Goal: Task Accomplishment & Management: Use online tool/utility

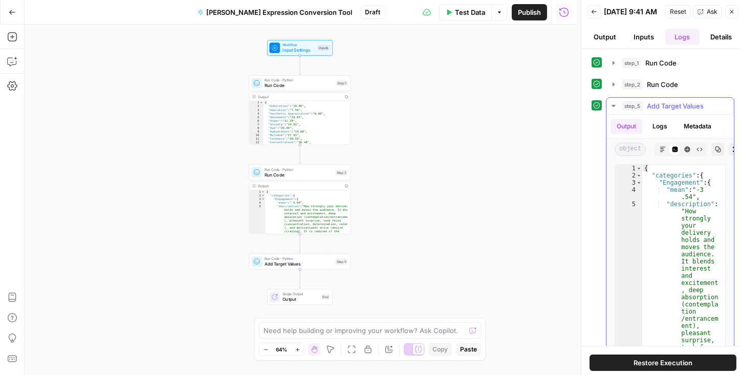
scroll to position [34, 0]
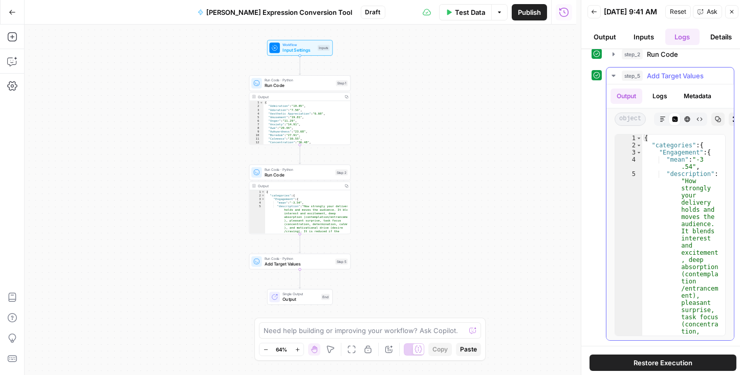
type textarea "**********"
click at [698, 165] on div "{ "categories" : { "Engagement" : { "mean" : "-3 .54" , "description" : "How st…" at bounding box center [682, 373] width 78 height 477
click at [688, 167] on div "{ "categories" : { "Engagement" : { "mean" : "-3 .54" , "description" : "How st…" at bounding box center [682, 373] width 78 height 477
click at [714, 123] on button "Copy" at bounding box center [718, 119] width 13 height 13
click at [284, 87] on span "Run Code" at bounding box center [299, 85] width 69 height 7
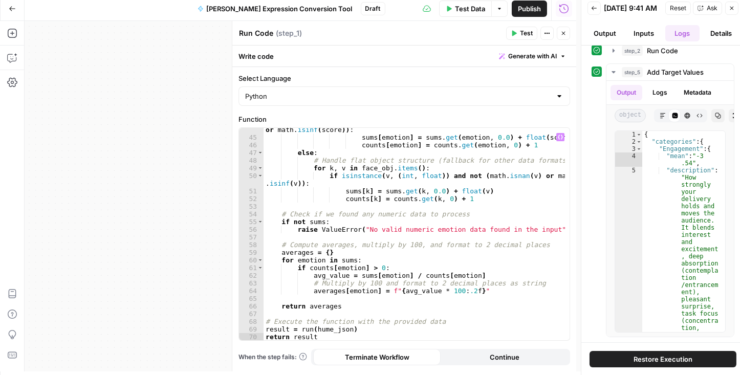
scroll to position [4, 0]
click at [141, 228] on div "Workflow Input Settings Inputs Run Code · Python Run Code Step 1 Output Copy 1 …" at bounding box center [301, 195] width 552 height 351
click at [564, 36] on button "Close" at bounding box center [563, 32] width 13 height 13
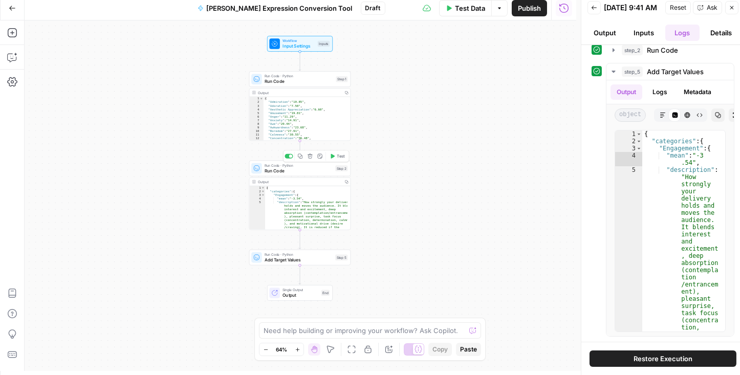
click at [279, 168] on span "Run Code" at bounding box center [299, 170] width 68 height 7
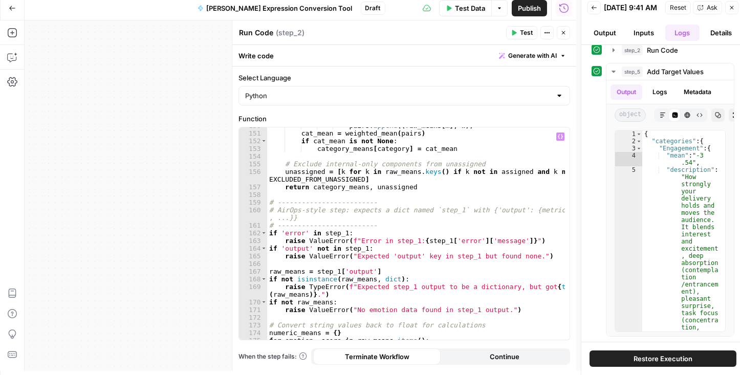
scroll to position [1457, 0]
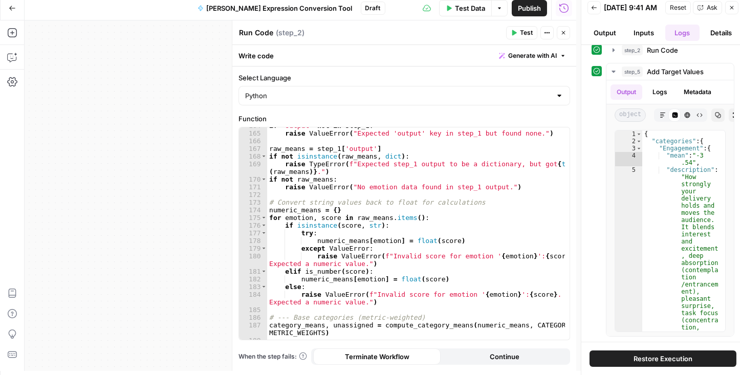
click at [566, 31] on icon "button" at bounding box center [564, 33] width 6 height 6
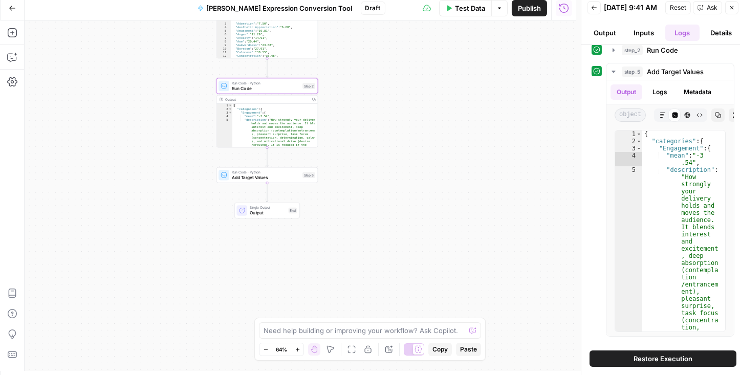
drag, startPoint x: 475, startPoint y: 176, endPoint x: 450, endPoint y: 110, distance: 71.3
click at [450, 110] on div "Workflow Input Settings Inputs Run Code · Python Run Code Step 1 Output Copy 1 …" at bounding box center [301, 195] width 552 height 351
click at [269, 175] on span "Add Target Values" at bounding box center [264, 172] width 68 height 7
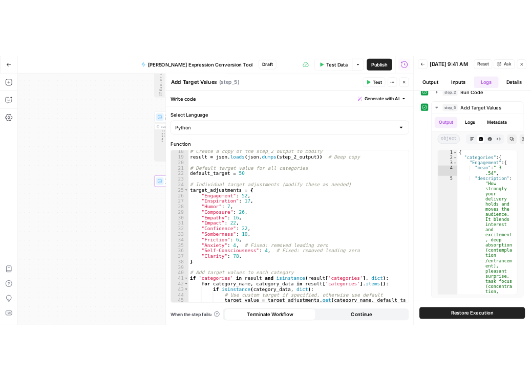
scroll to position [32, 0]
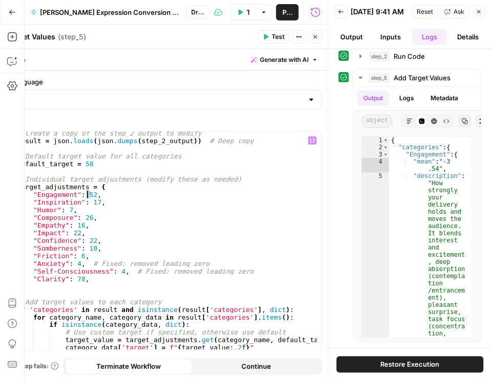
click at [85, 194] on div "# Create a copy of the step_2 output to modify result = json . loads ( json . d…" at bounding box center [166, 247] width 302 height 234
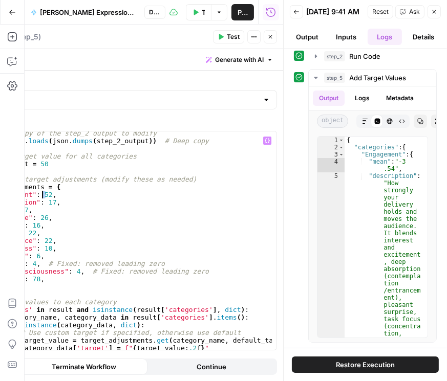
click at [44, 195] on div "# Create a copy of the step_2 output to modify result = json . loads ( json . d…" at bounding box center [121, 241] width 302 height 219
drag, startPoint x: 280, startPoint y: 153, endPoint x: 355, endPoint y: 155, distance: 74.8
drag, startPoint x: 285, startPoint y: 160, endPoint x: 379, endPoint y: 160, distance: 93.7
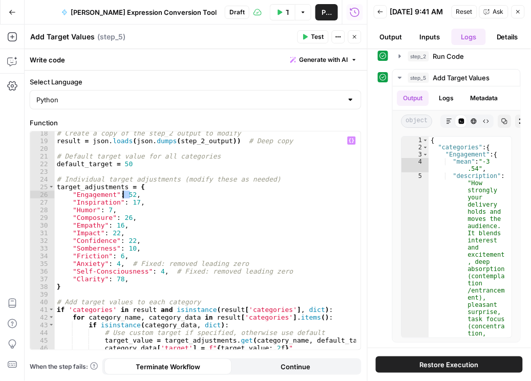
drag, startPoint x: 129, startPoint y: 193, endPoint x: 123, endPoint y: 194, distance: 5.7
click at [123, 194] on div "# Create a copy of the step_2 output to modify result = json . loads ( json . d…" at bounding box center [206, 247] width 302 height 234
drag, startPoint x: 133, startPoint y: 203, endPoint x: 126, endPoint y: 203, distance: 6.7
click at [126, 203] on div "# Create a copy of the step_2 output to modify result = json . loads ( json . d…" at bounding box center [206, 247] width 302 height 234
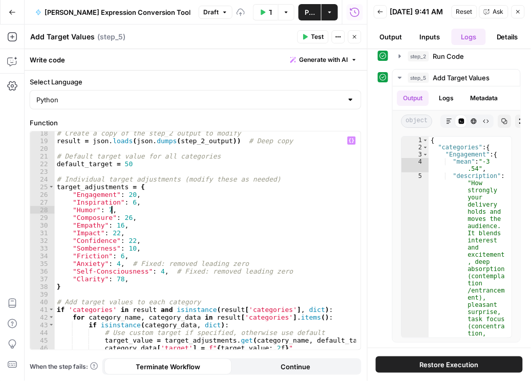
click at [112, 206] on div "# Create a copy of the step_2 output to modify result = json . loads ( json . d…" at bounding box center [206, 247] width 302 height 234
click at [104, 210] on div "# Create a copy of the step_2 output to modify result = json . loads ( json . d…" at bounding box center [206, 247] width 302 height 234
click at [160, 190] on div "# Create a copy of the step_2 output to modify result = json . loads ( json . d…" at bounding box center [206, 247] width 302 height 234
click at [121, 219] on div "# Create a copy of the step_2 output to modify result = json . loads ( json . d…" at bounding box center [206, 247] width 302 height 234
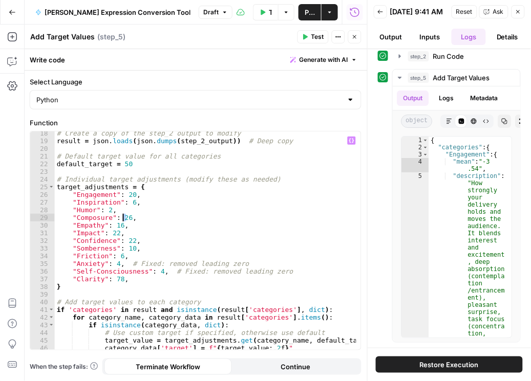
scroll to position [0, 5]
click at [114, 225] on div "# Create a copy of the step_2 output to modify result = json . loads ( json . d…" at bounding box center [206, 247] width 302 height 234
drag, startPoint x: 113, startPoint y: 224, endPoint x: 119, endPoint y: 224, distance: 6.7
click at [119, 224] on div "# Create a copy of the step_2 output to modify result = json . loads ( json . d…" at bounding box center [206, 247] width 302 height 234
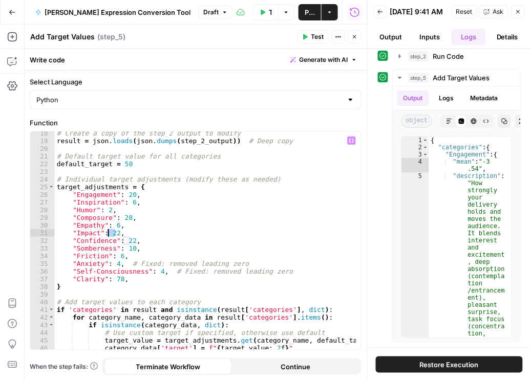
drag, startPoint x: 115, startPoint y: 232, endPoint x: 109, endPoint y: 231, distance: 6.3
click at [109, 231] on div "# Create a copy of the step_2 output to modify result = json . loads ( json . d…" at bounding box center [206, 247] width 302 height 234
click at [124, 240] on div "# Create a copy of the step_2 output to modify result = json . loads ( json . d…" at bounding box center [206, 247] width 302 height 234
click at [123, 248] on div "# Create a copy of the step_2 output to modify result = json . loads ( json . d…" at bounding box center [206, 247] width 302 height 234
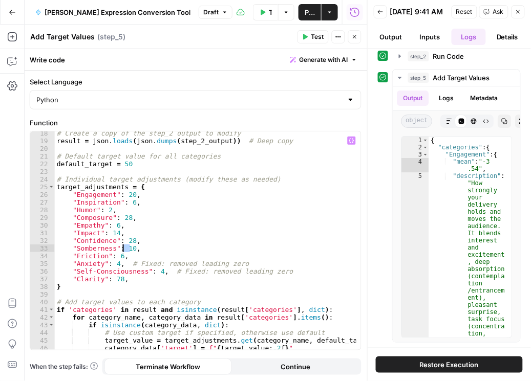
scroll to position [0, 5]
click at [114, 256] on div "# Create a copy of the step_2 output to modify result = json . loads ( json . d…" at bounding box center [206, 247] width 302 height 234
click at [102, 276] on div "# Create a copy of the step_2 output to modify result = json . loads ( json . d…" at bounding box center [206, 247] width 302 height 234
click at [112, 264] on div "# Create a copy of the step_2 output to modify result = json . loads ( json . d…" at bounding box center [206, 247] width 302 height 234
click at [152, 271] on div "# Create a copy of the step_2 output to modify result = json . loads ( json . d…" at bounding box center [206, 247] width 302 height 234
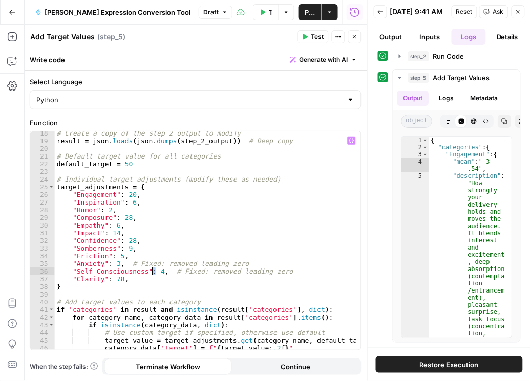
scroll to position [0, 7]
click at [128, 285] on div "# Create a copy of the step_2 output to modify result = json . loads ( json . d…" at bounding box center [206, 247] width 302 height 234
drag, startPoint x: 119, startPoint y: 279, endPoint x: 112, endPoint y: 279, distance: 7.2
click at [112, 279] on div "# Create a copy of the step_2 output to modify result = json . loads ( json . d…" at bounding box center [206, 247] width 302 height 234
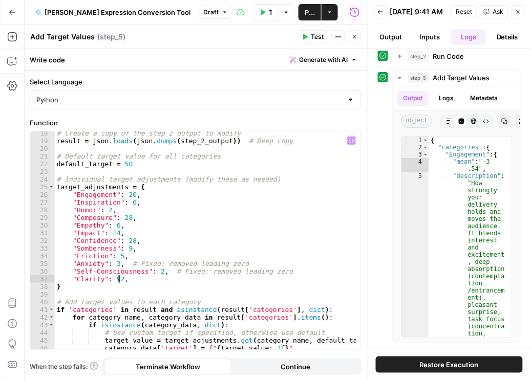
scroll to position [157, 0]
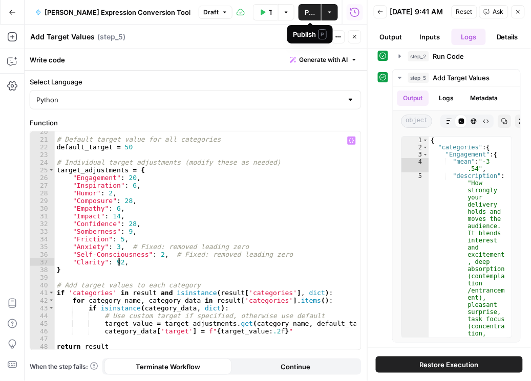
click at [428, 45] on button "Inputs" at bounding box center [430, 37] width 35 height 16
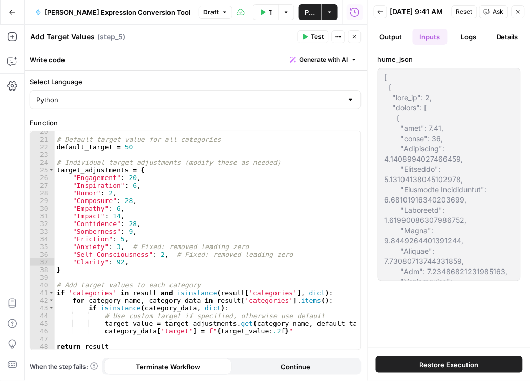
scroll to position [0, 0]
click at [429, 42] on button "Inputs" at bounding box center [430, 37] width 35 height 16
click at [306, 12] on span "Publish" at bounding box center [310, 12] width 10 height 10
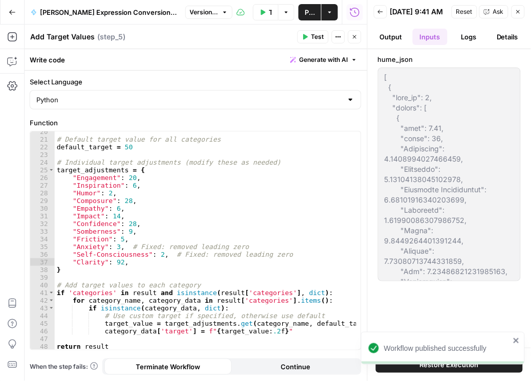
click at [267, 9] on button "Test Data" at bounding box center [266, 12] width 26 height 16
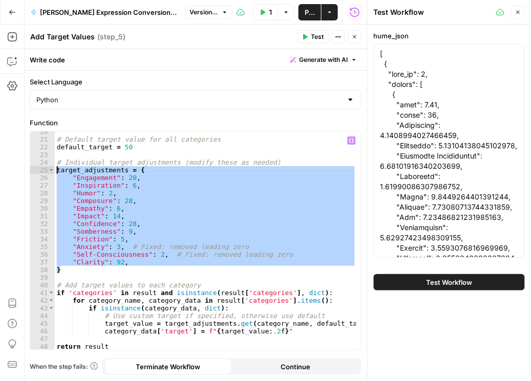
drag, startPoint x: 107, startPoint y: 266, endPoint x: 42, endPoint y: 170, distance: 115.5
click at [42, 170] on div "* 20 21 22 23 24 25 26 27 28 29 30 31 32 33 34 35 36 37 38 39 40 41 42 43 44 45…" at bounding box center [195, 241] width 331 height 219
type textarea "**********"
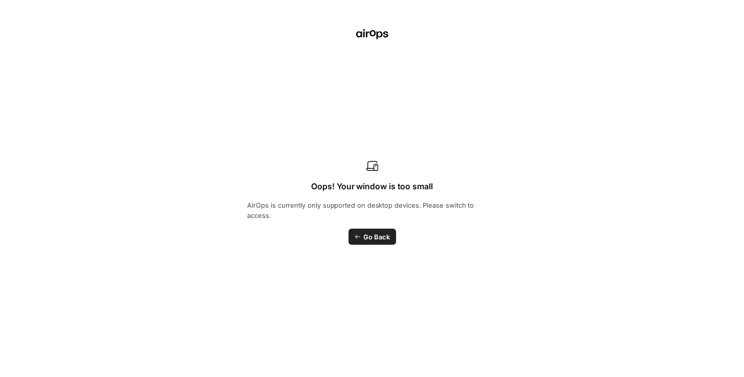
scroll to position [157, 0]
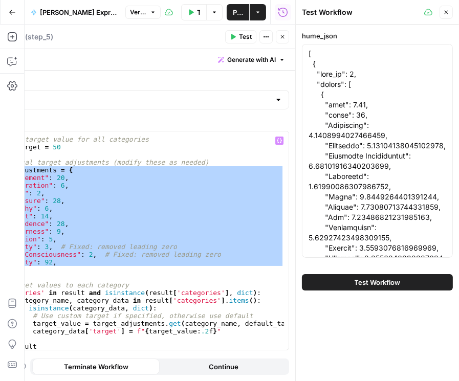
click at [284, 42] on button "Close" at bounding box center [282, 36] width 13 height 13
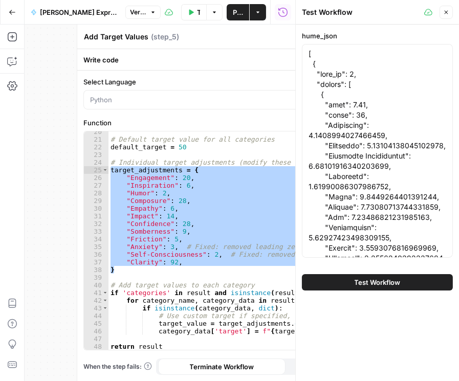
drag, startPoint x: 69, startPoint y: 103, endPoint x: 354, endPoint y: 51, distance: 290.4
click at [74, 80] on div "Workflow Input Settings Inputs Run Code · Python Run Code Step 1 Output Copy 1 …" at bounding box center [160, 203] width 271 height 357
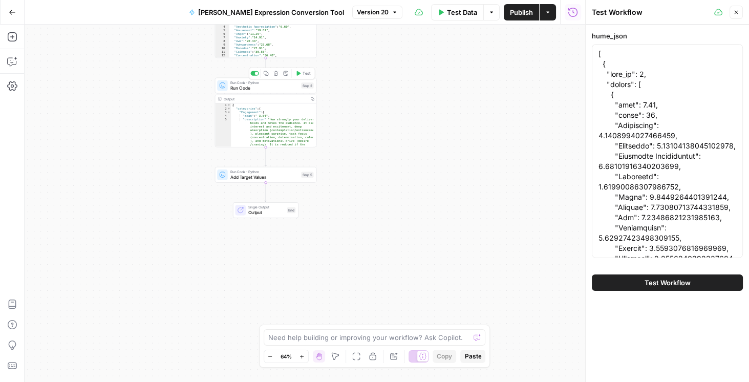
drag, startPoint x: 428, startPoint y: 114, endPoint x: 354, endPoint y: 131, distance: 76.1
click at [442, 181] on div "Workflow Input Settings Inputs Run Code · Python Run Code Step 1 Output Copy 1 …" at bounding box center [305, 203] width 561 height 357
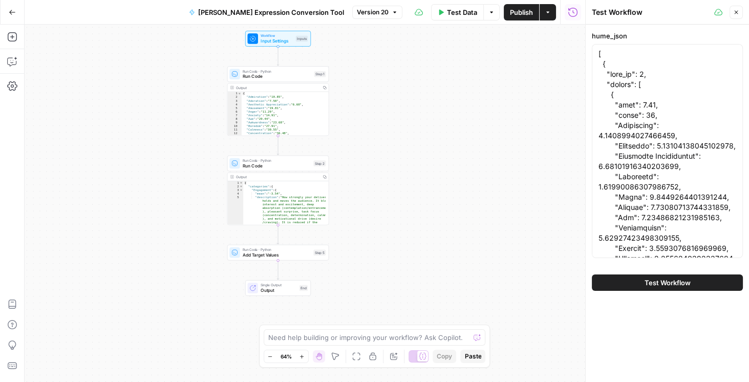
click at [283, 165] on span "Run Code" at bounding box center [277, 165] width 68 height 7
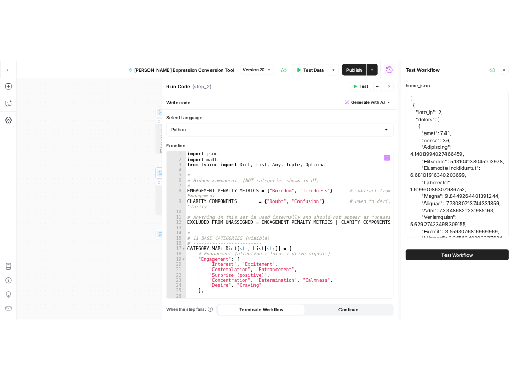
scroll to position [17, 0]
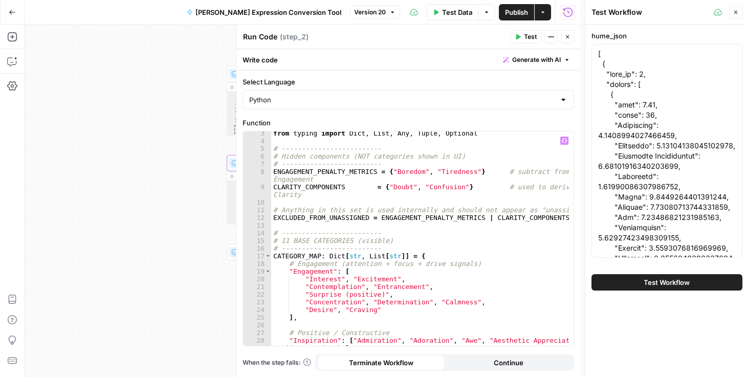
click at [380, 246] on div "from typing import Dict , List , Any , Tuple , Optional # ---------------------…" at bounding box center [420, 249] width 298 height 238
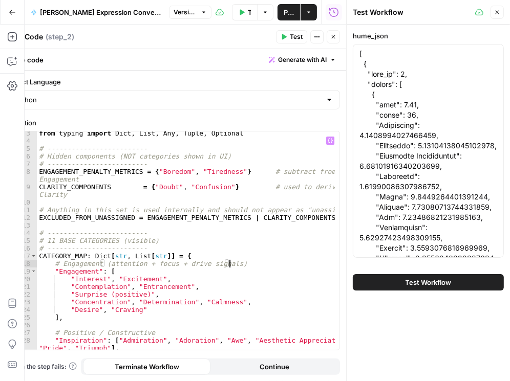
click at [251, 259] on div "from typing import Dict , List , Any , Tuple , Optional # ---------------------…" at bounding box center [186, 247] width 298 height 234
type textarea "**********"
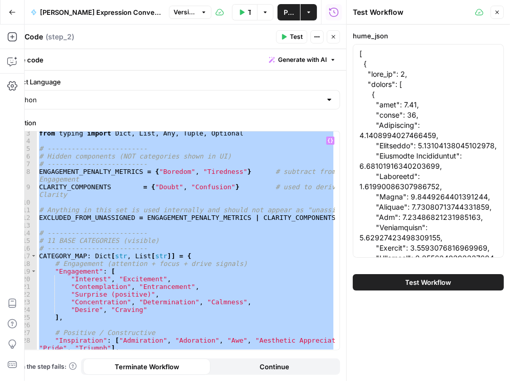
paste textarea
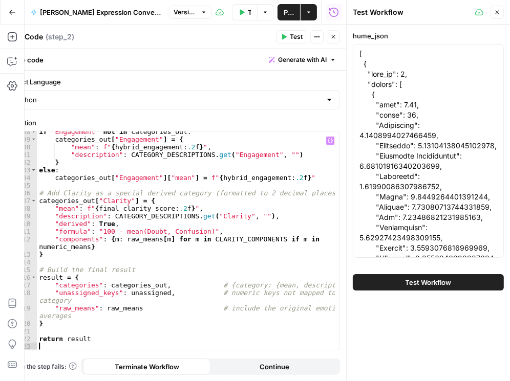
scroll to position [5471, 0]
click at [287, 12] on span "Publish" at bounding box center [289, 12] width 10 height 10
click at [381, 283] on button "Test Workflow" at bounding box center [428, 282] width 151 height 16
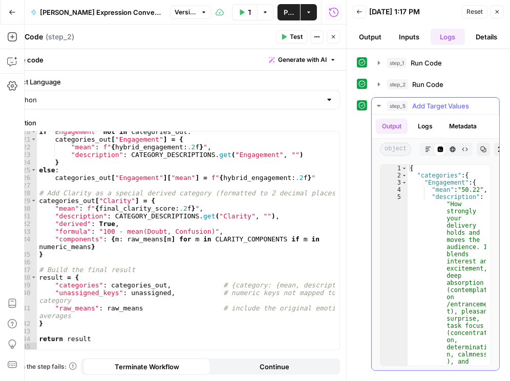
click at [480, 147] on icon "button" at bounding box center [483, 149] width 6 height 6
click at [334, 38] on icon "button" at bounding box center [333, 37] width 6 height 6
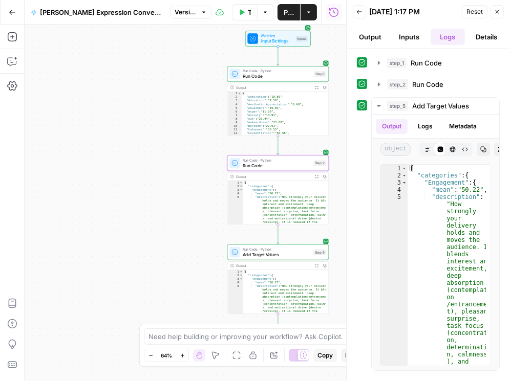
click at [415, 37] on button "Inputs" at bounding box center [409, 37] width 35 height 16
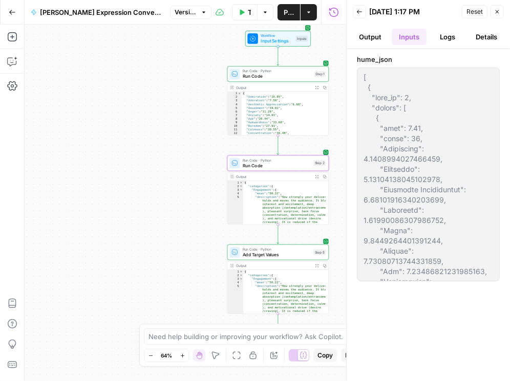
click at [447, 31] on button "Logs" at bounding box center [448, 37] width 35 height 16
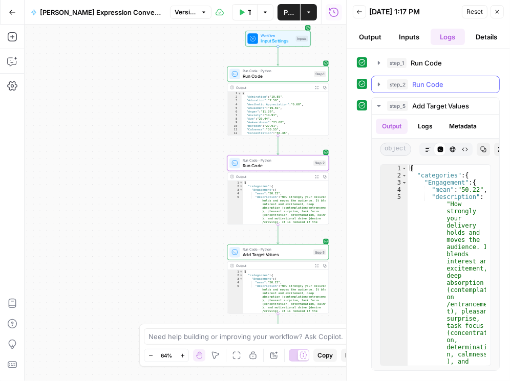
click at [372, 80] on button "step_2 Run Code 114 ms / 1 tasks" at bounding box center [435, 84] width 127 height 16
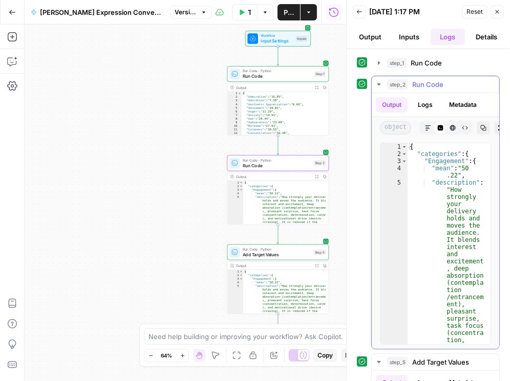
click at [425, 130] on icon "button" at bounding box center [428, 128] width 6 height 6
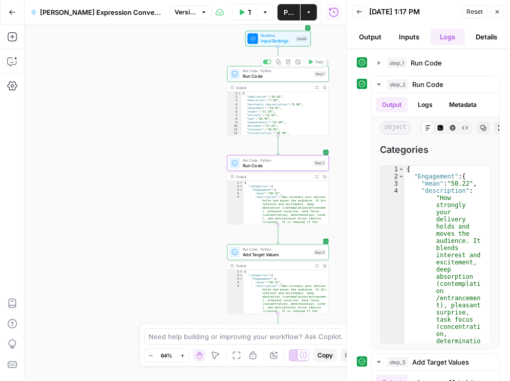
click at [274, 39] on span "Input Settings" at bounding box center [277, 41] width 32 height 7
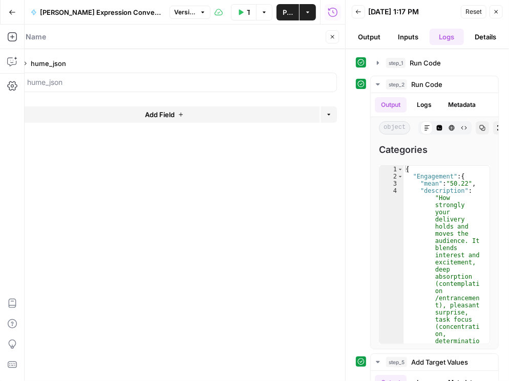
click at [329, 39] on icon "button" at bounding box center [332, 37] width 6 height 6
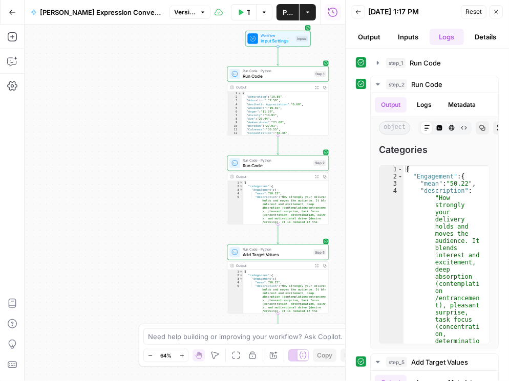
click at [267, 77] on span "Run Code" at bounding box center [277, 76] width 69 height 7
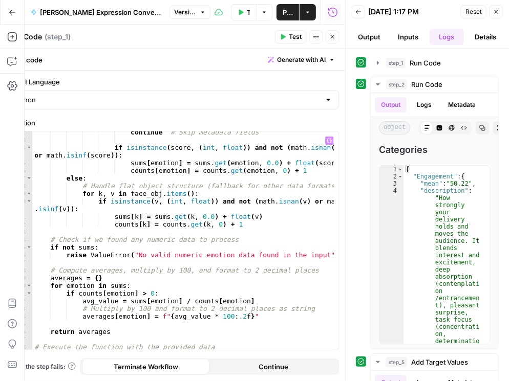
scroll to position [349, 0]
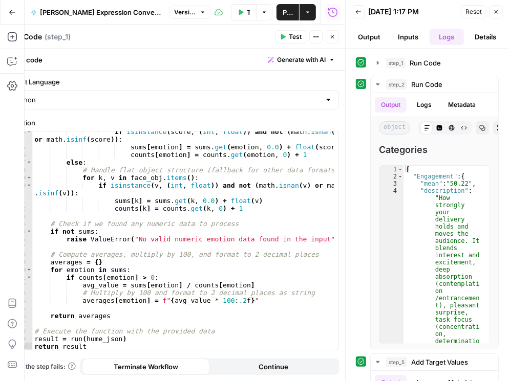
click at [332, 40] on button "Close" at bounding box center [332, 36] width 13 height 13
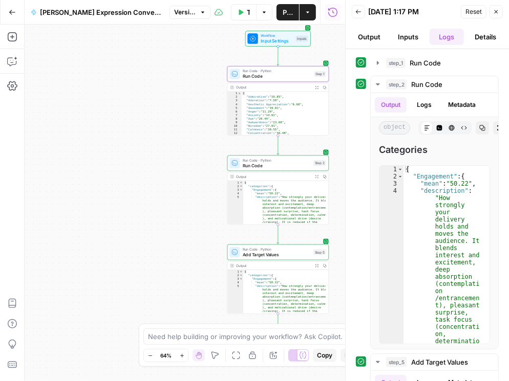
click at [263, 256] on span "Add Target Values" at bounding box center [277, 254] width 68 height 7
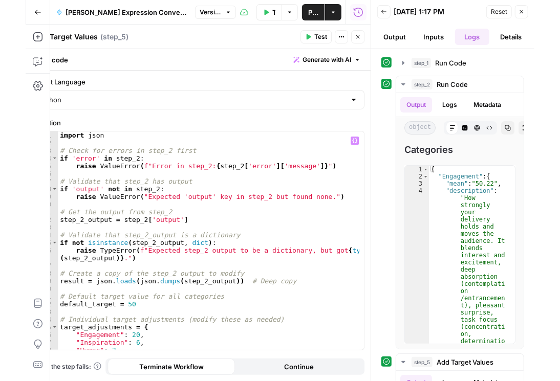
scroll to position [123, 0]
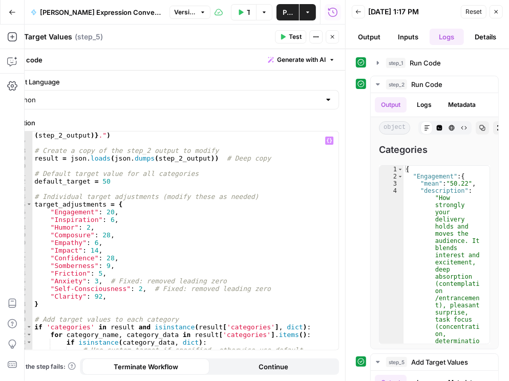
type textarea "**********"
click at [163, 218] on div "raise TypeError ( f"Expected step_2 output to be a dictionary, but got { type (…" at bounding box center [183, 245] width 302 height 242
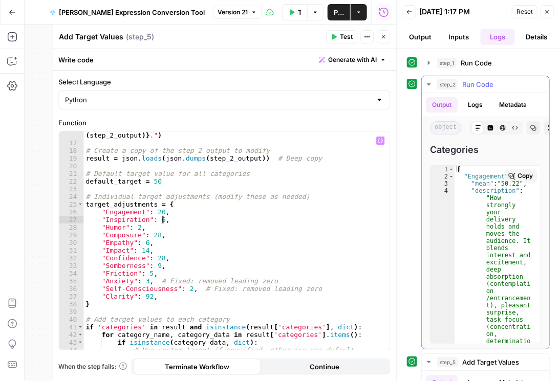
click at [518, 176] on span "Copy" at bounding box center [525, 176] width 15 height 9
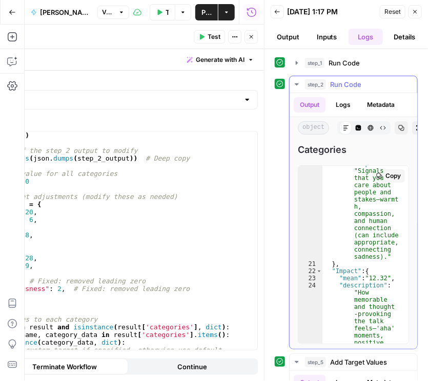
scroll to position [579, 0]
click at [296, 86] on icon "button" at bounding box center [296, 84] width 8 height 8
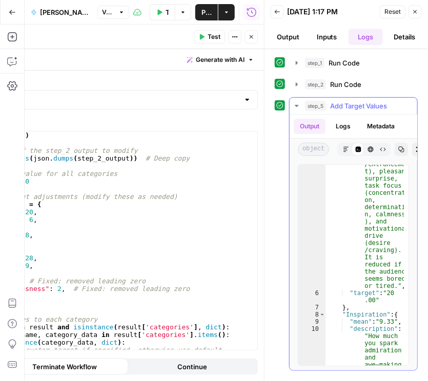
scroll to position [105, 0]
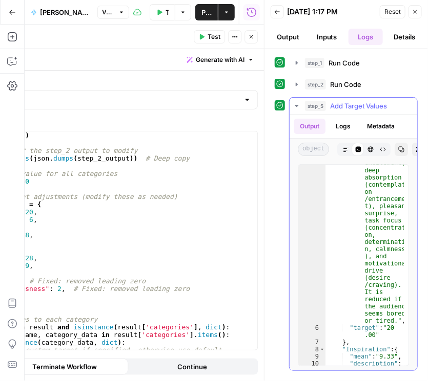
click at [399, 146] on icon "button" at bounding box center [401, 149] width 6 height 6
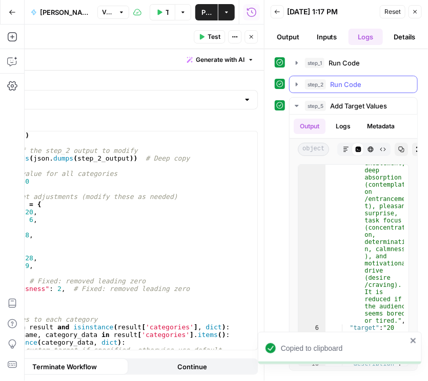
click at [296, 82] on icon "button" at bounding box center [296, 84] width 2 height 4
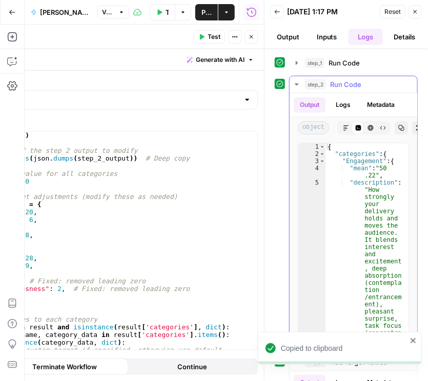
click at [395, 131] on button "Copy" at bounding box center [400, 127] width 13 height 13
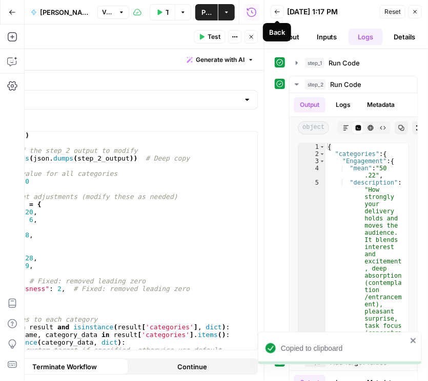
click at [276, 13] on icon "button" at bounding box center [277, 12] width 6 height 6
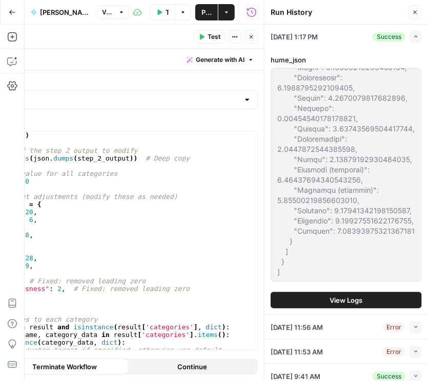
scroll to position [503318, 0]
click at [358, 296] on span "View Logs" at bounding box center [346, 300] width 33 height 10
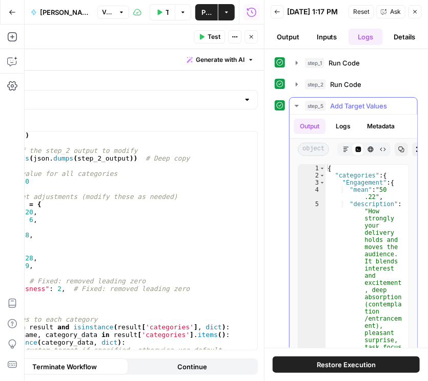
click at [399, 153] on icon "button" at bounding box center [401, 149] width 6 height 6
click at [160, 14] on icon "button" at bounding box center [159, 12] width 6 height 6
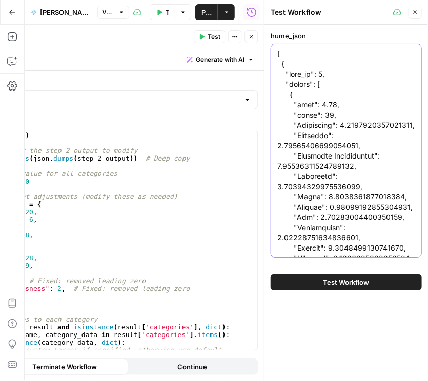
paste textarea "{ "categories": { "Engagement": { "mean": "8.27", "description": "How strongly …"
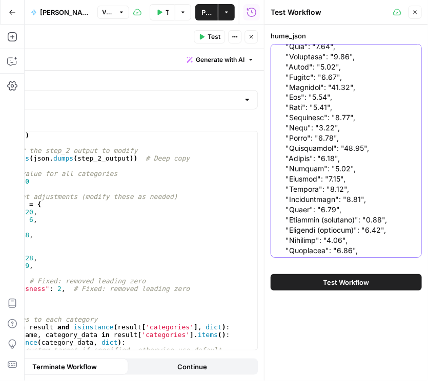
scroll to position [1343, 0]
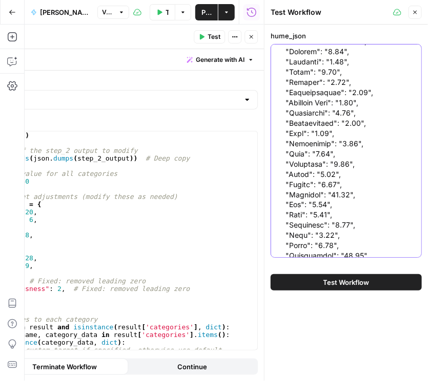
type textarea "{ "categories": { "Engagement": { "mean": "8.27", "description": "How strongly …"
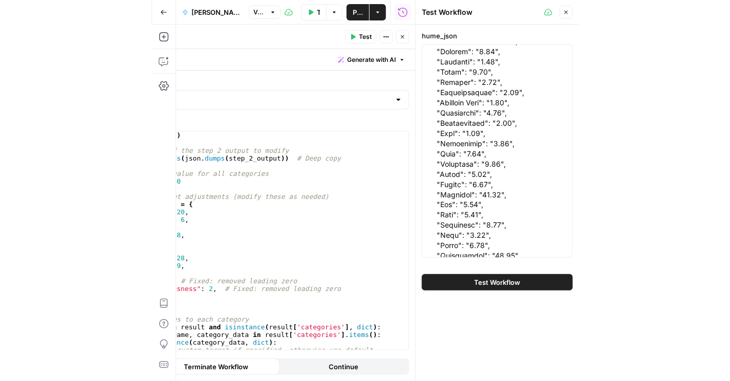
scroll to position [0, 0]
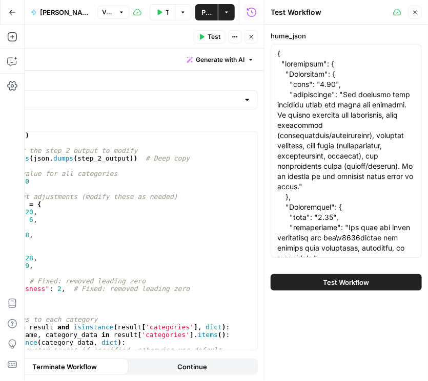
click at [339, 279] on span "Test Workflow" at bounding box center [346, 283] width 46 height 10
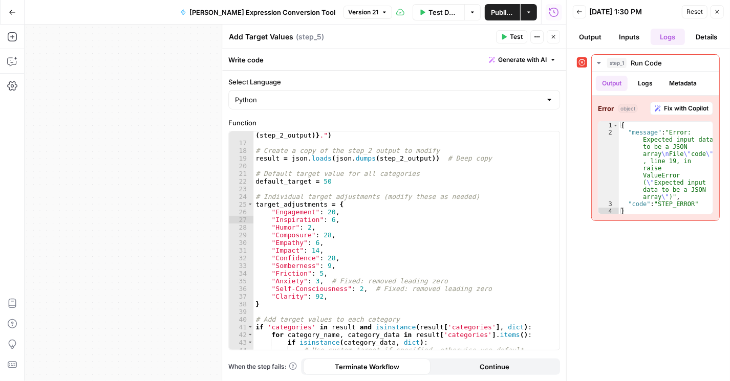
click at [427, 38] on button "Close" at bounding box center [553, 36] width 13 height 13
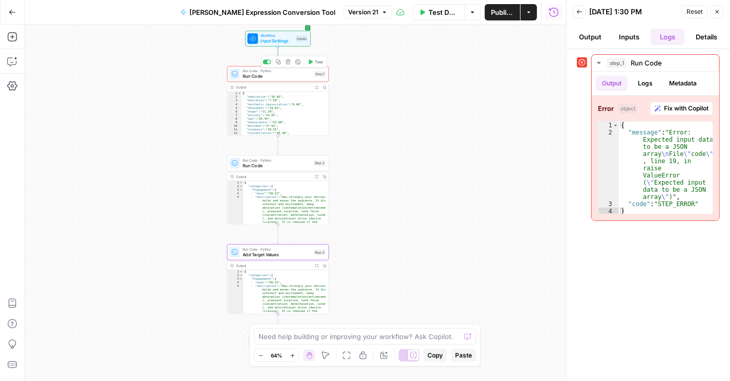
click at [260, 74] on span "Run Code" at bounding box center [277, 76] width 69 height 7
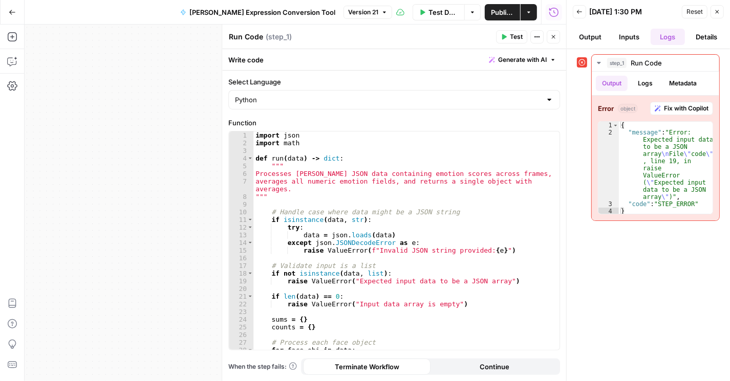
click at [345, 187] on div "import json import math def run ( data ) -> dict : """ Processes Hume JSON data…" at bounding box center [404, 249] width 302 height 234
type textarea "**********"
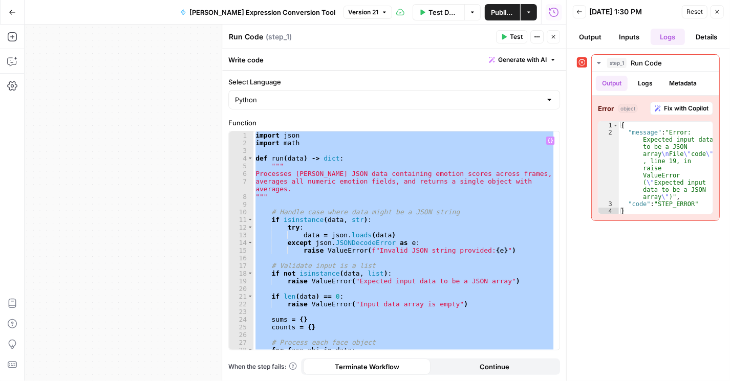
paste textarea
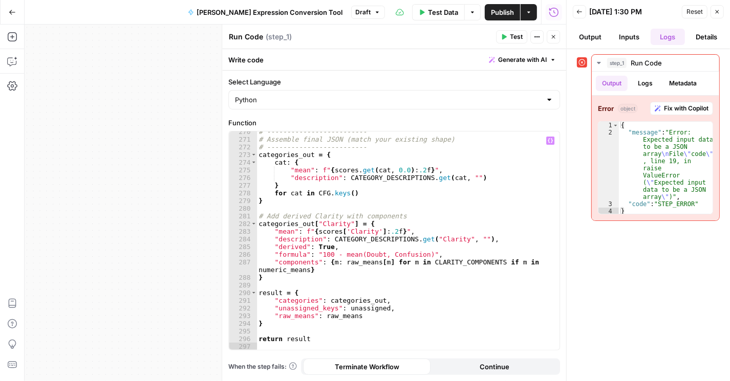
click at [427, 8] on span "Publish" at bounding box center [502, 12] width 23 height 10
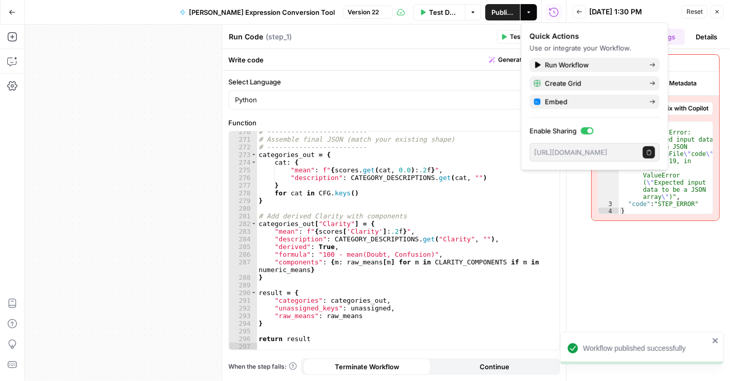
click at [427, 9] on span "Test Data" at bounding box center [444, 12] width 30 height 10
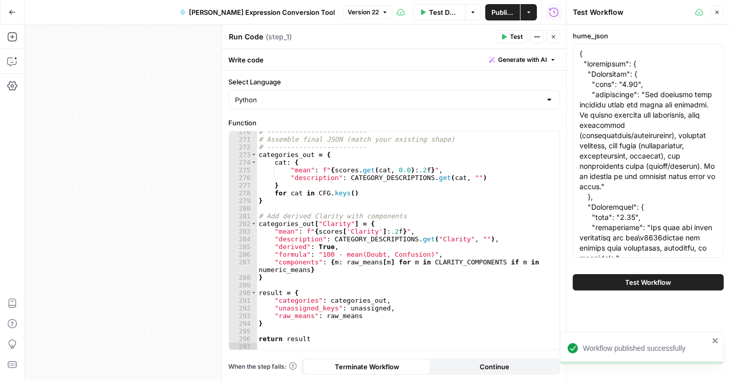
click at [427, 284] on span "Test Workflow" at bounding box center [649, 283] width 46 height 10
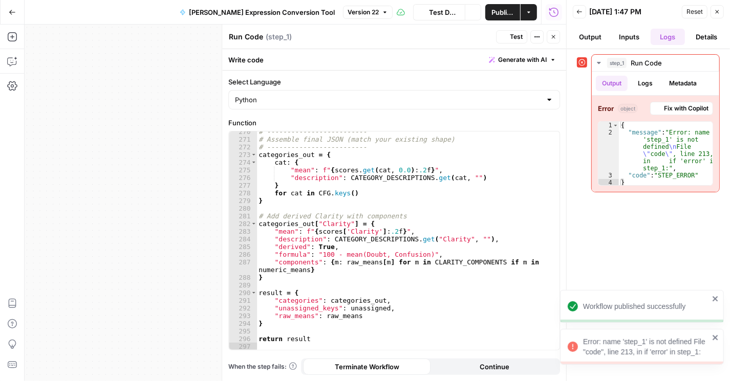
click at [427, 323] on div "Workflow published successfully" at bounding box center [642, 306] width 164 height 33
click at [427, 8] on button "Back" at bounding box center [579, 11] width 13 height 13
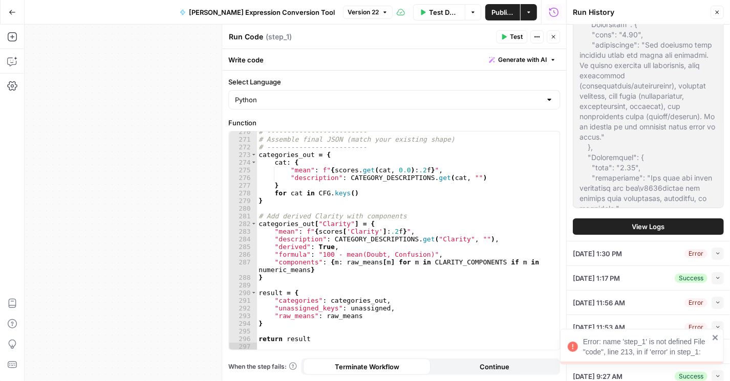
scroll to position [58, 0]
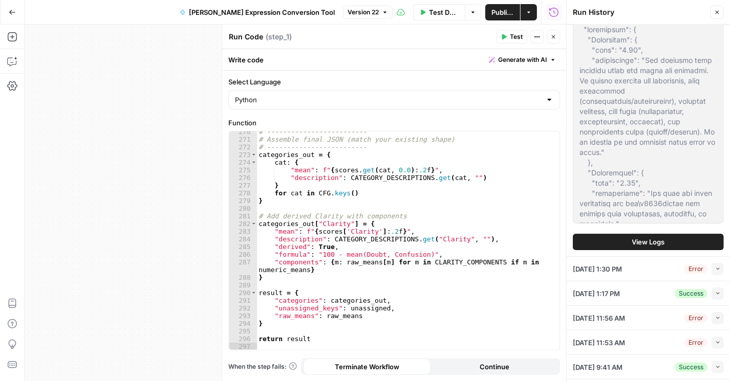
click at [427, 15] on icon "button" at bounding box center [473, 12] width 6 height 6
click at [427, 14] on span "Test Data" at bounding box center [444, 12] width 30 height 10
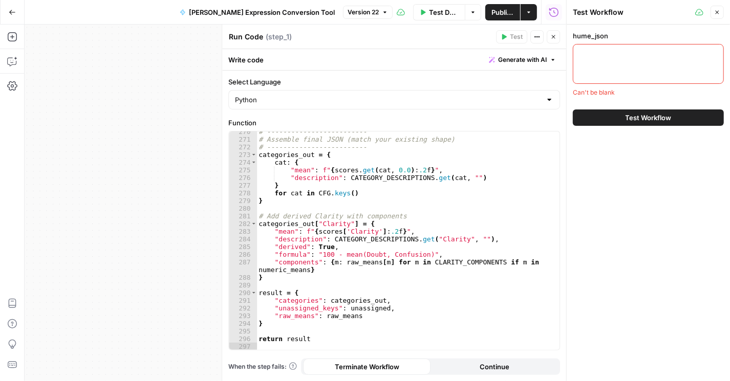
click at [427, 69] on div at bounding box center [648, 64] width 151 height 40
paste textarea "[{"source":{"type":"file","filename":"video1203840718.mp4","content_type":"vide…"
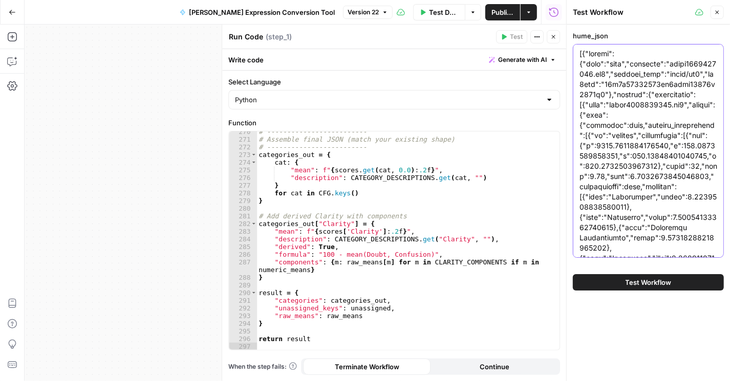
scroll to position [585070, 0]
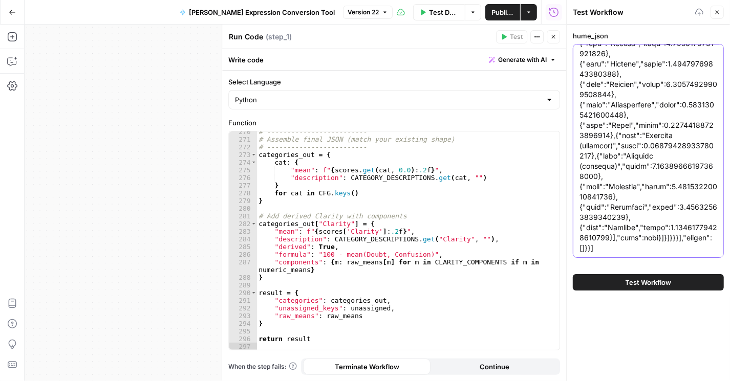
type textarea "[{"source":{"type":"file","filename":"video1203840718.mp4","content_type":"vide…"
click at [427, 285] on button "Test Workflow" at bounding box center [648, 282] width 151 height 16
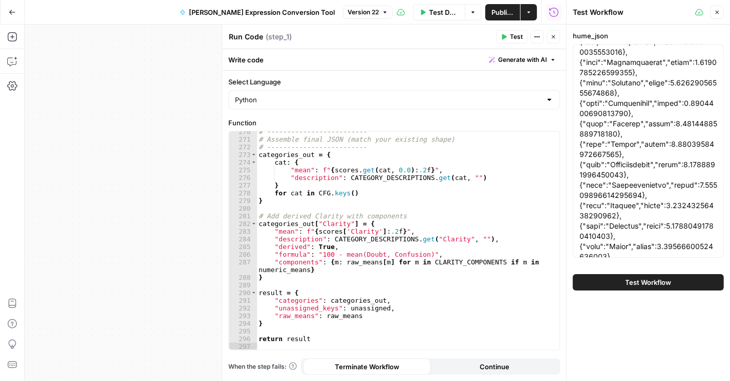
scroll to position [585, 0]
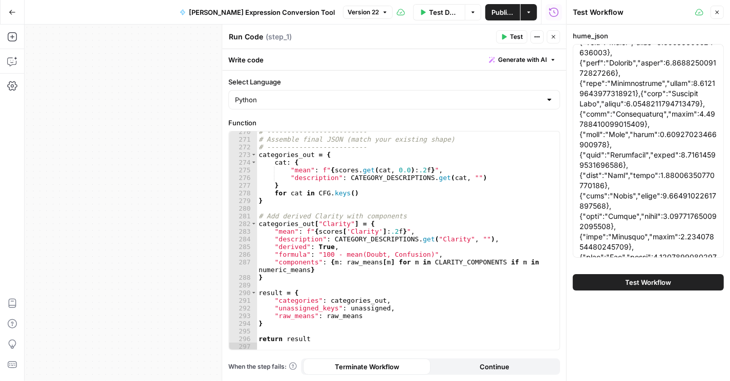
click at [427, 284] on span "Test Workflow" at bounding box center [649, 283] width 46 height 10
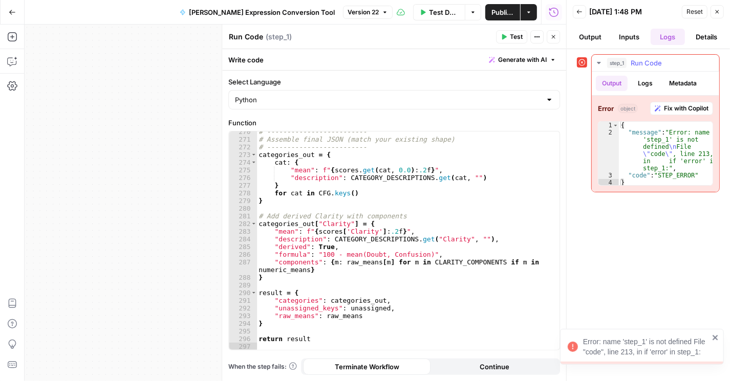
click at [427, 107] on span "Fix with Copilot" at bounding box center [686, 108] width 45 height 9
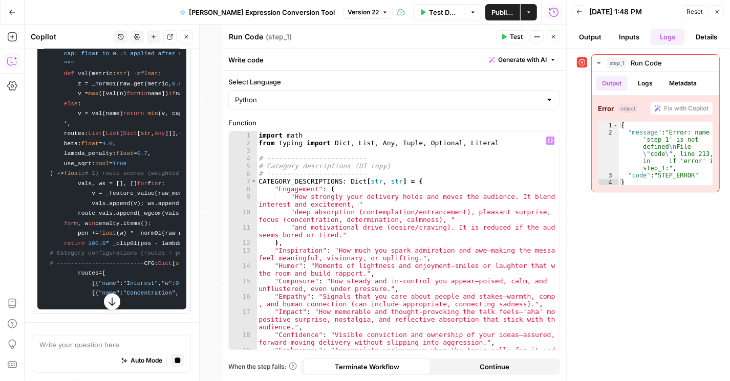
click at [374, 219] on div "import math from typing import Dict , List , Any , Tuple , Optional , Literal #…" at bounding box center [406, 253] width 299 height 242
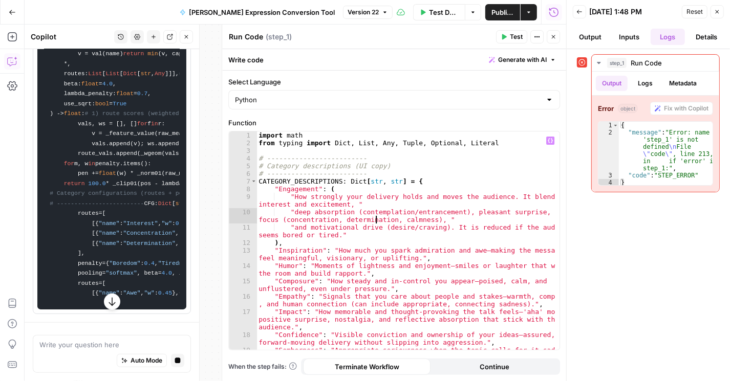
type textarea "**********"
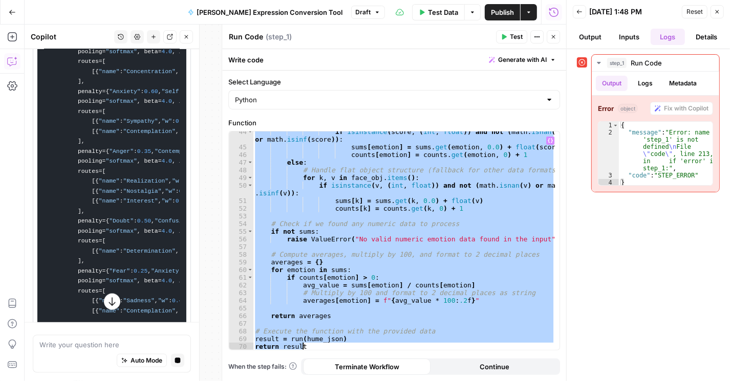
scroll to position [349, 0]
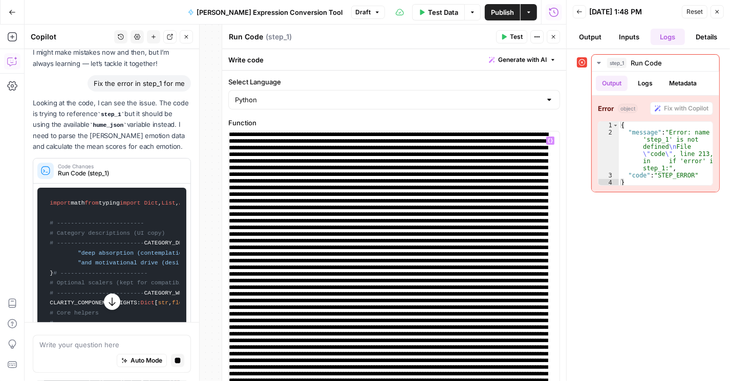
scroll to position [0, 0]
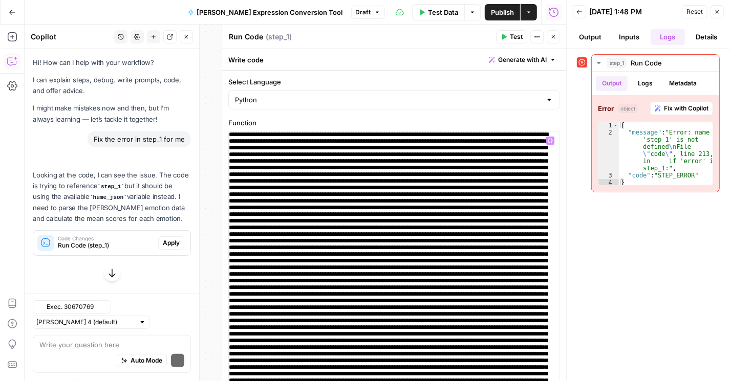
click at [100, 227] on div "Looking at the code, I can see the issue. The code is trying to reference step_…" at bounding box center [112, 213] width 158 height 86
click at [174, 243] on span "Apply" at bounding box center [171, 243] width 17 height 9
type textarea "**********"
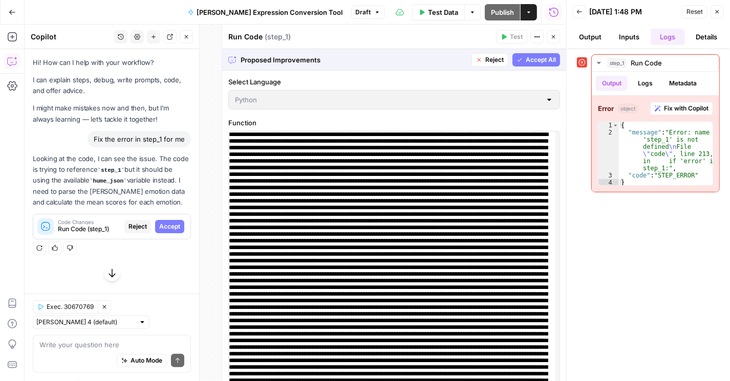
click at [427, 57] on span "Accept All" at bounding box center [541, 59] width 30 height 9
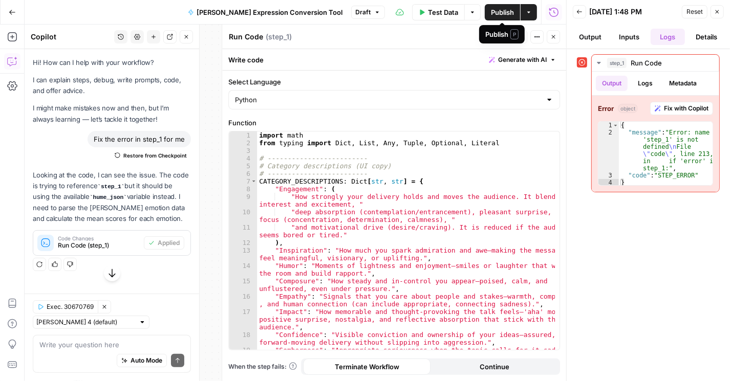
click at [427, 14] on span "Publish" at bounding box center [502, 12] width 23 height 10
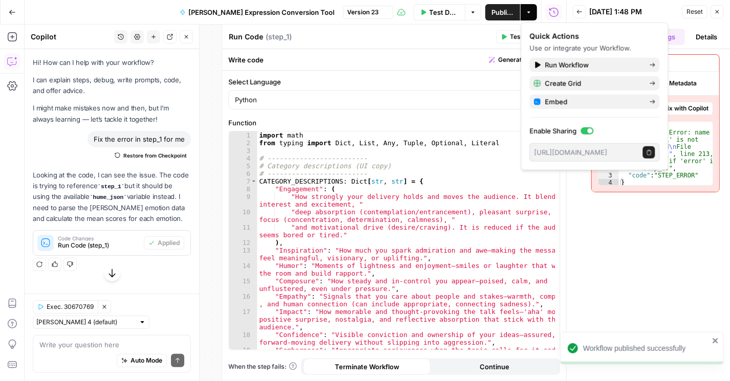
click at [348, 10] on span "Version 23" at bounding box center [364, 12] width 32 height 9
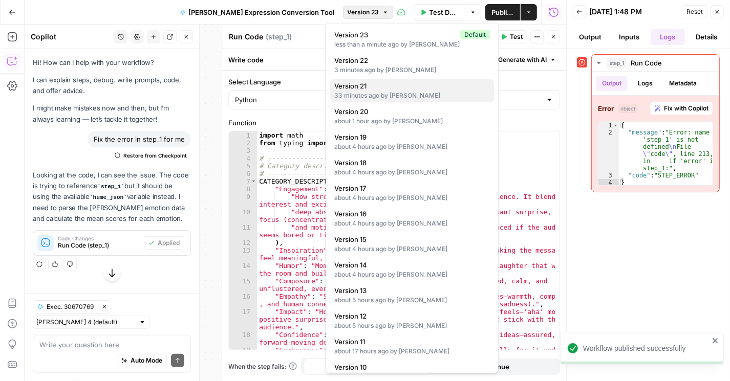
click at [367, 88] on span "Version 21" at bounding box center [410, 86] width 152 height 10
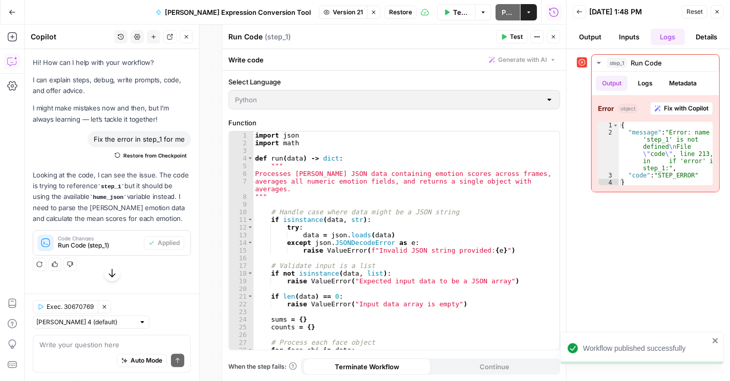
click at [427, 217] on div "1 2 3 4 5 6 7 8 9 10 11 12 13 14 15 16 17 18 19 20 21 22 23 24 25 26 27 28 29 i…" at bounding box center [394, 241] width 331 height 219
click at [389, 13] on span "Restore" at bounding box center [400, 12] width 23 height 9
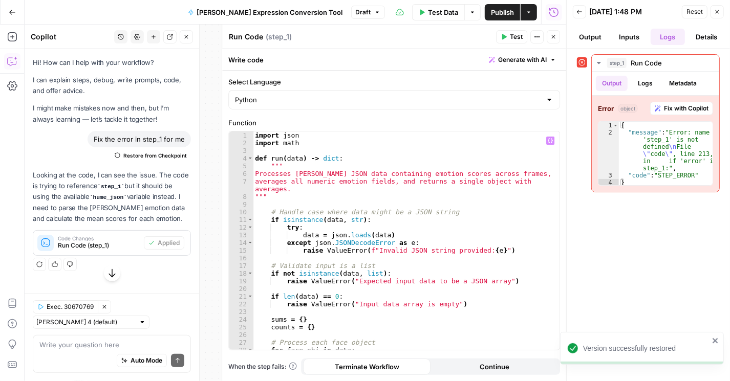
click at [350, 217] on div "import json import math def run ( data ) -> dict : """ Processes Hume JSON data…" at bounding box center [404, 249] width 303 height 234
type textarea "**********"
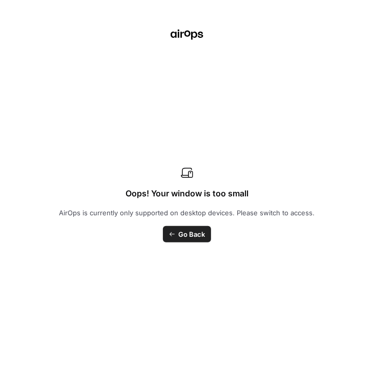
click at [309, 102] on div "Oops! Your window is too small AirOps is currently only supported on desktop de…" at bounding box center [187, 190] width 374 height 381
click at [297, 92] on div "Oops! Your window is too small AirOps is currently only supported on desktop de…" at bounding box center [187, 190] width 374 height 381
click at [0, 158] on html "Version successfully restored Rhetoric New Home Browse Your Data Recent Grids B…" at bounding box center [187, 190] width 374 height 381
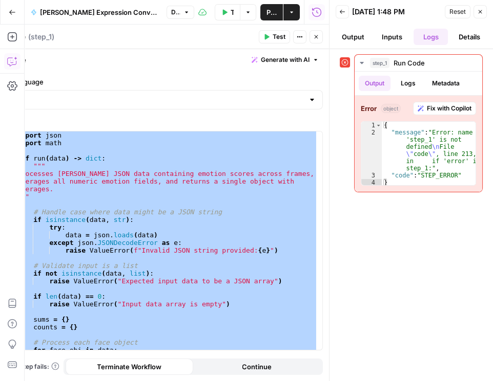
click at [315, 38] on icon "button" at bounding box center [316, 37] width 6 height 6
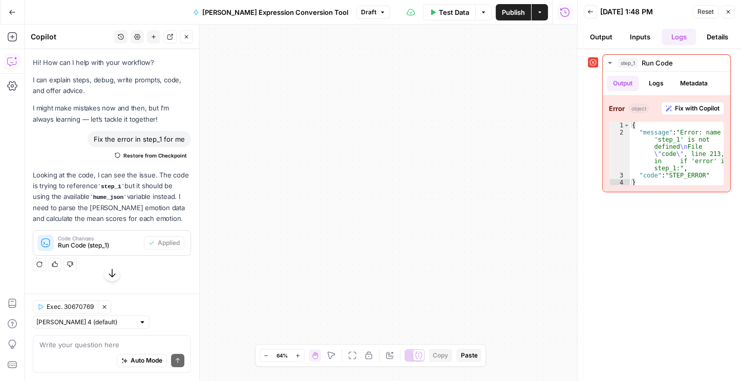
drag, startPoint x: 426, startPoint y: 205, endPoint x: 412, endPoint y: 162, distance: 45.5
click at [427, 279] on div "Workflow Input Settings Inputs Error Run Code · Python Run Code Step 1 Output E…" at bounding box center [301, 203] width 552 height 357
drag, startPoint x: 365, startPoint y: 127, endPoint x: 383, endPoint y: 186, distance: 61.5
click at [427, 269] on div "Workflow Input Settings Inputs Error Run Code · Python Run Code Step 1 Output E…" at bounding box center [301, 203] width 552 height 357
drag, startPoint x: 514, startPoint y: 233, endPoint x: 269, endPoint y: 108, distance: 275.0
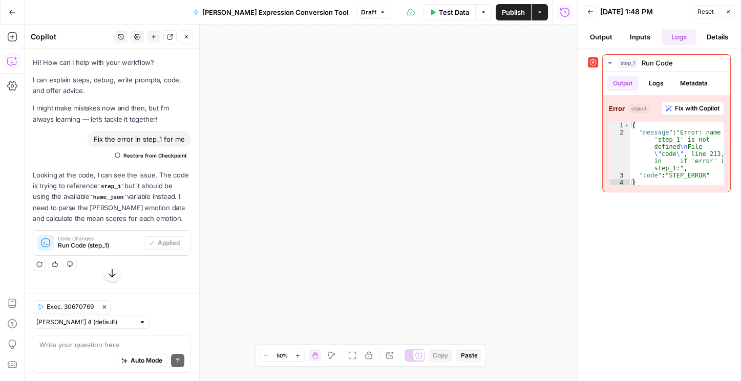
click at [240, 104] on div "Workflow Input Settings Inputs Error Run Code · Python Run Code Step 1 Output E…" at bounding box center [301, 203] width 552 height 357
drag, startPoint x: 438, startPoint y: 220, endPoint x: 596, endPoint y: 72, distance: 216.6
click at [427, 43] on body "Rhetoric New Home Browse Your Data Recent Grids Brett Test Workflow - Copilot E…" at bounding box center [370, 190] width 741 height 381
drag, startPoint x: 300, startPoint y: 182, endPoint x: 611, endPoint y: 80, distance: 327.5
click at [427, 137] on body "Rhetoric New Home Browse Your Data Recent Grids Brett Test Workflow - Copilot E…" at bounding box center [370, 190] width 741 height 381
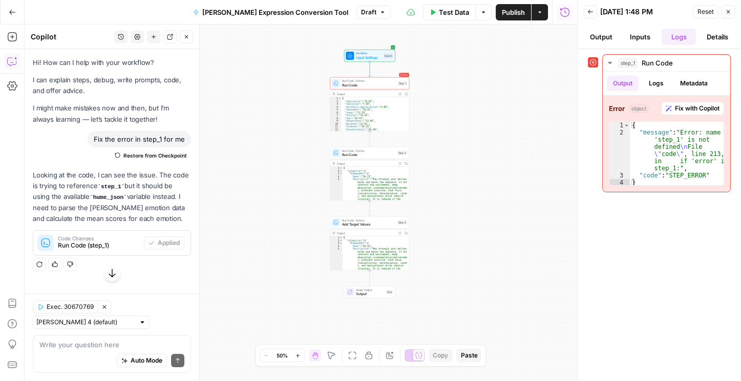
drag, startPoint x: 399, startPoint y: 131, endPoint x: 500, endPoint y: 139, distance: 101.2
click at [427, 139] on div "Workflow Input Settings Inputs Error Run Code · Python Run Code Step 1 Output E…" at bounding box center [301, 203] width 552 height 357
click at [360, 154] on span "Run Code" at bounding box center [368, 154] width 53 height 5
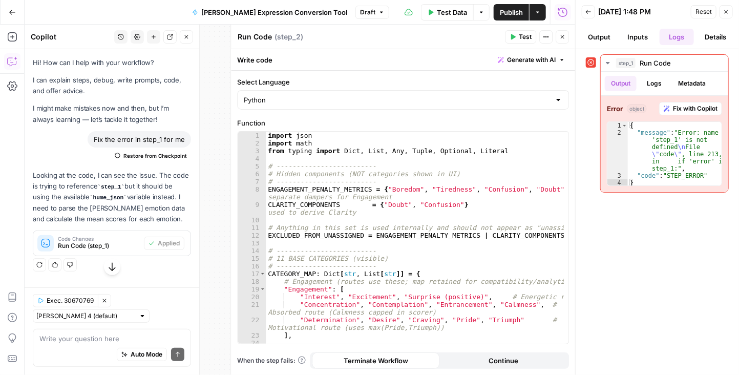
click at [427, 61] on div "Write code Generate with AI" at bounding box center [403, 59] width 344 height 21
click at [377, 221] on div "import json import math from typing import Dict , List , Any , Tuple , Optional…" at bounding box center [415, 246] width 298 height 228
type textarea "**********"
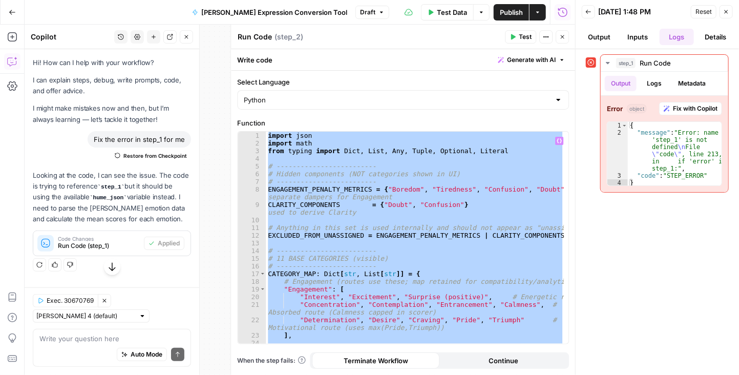
paste textarea
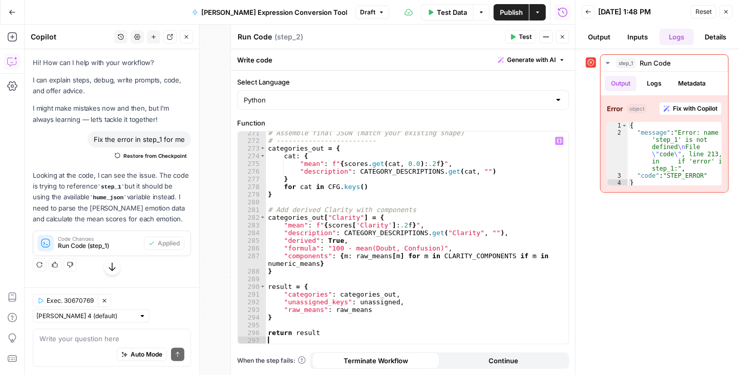
type textarea "**********"
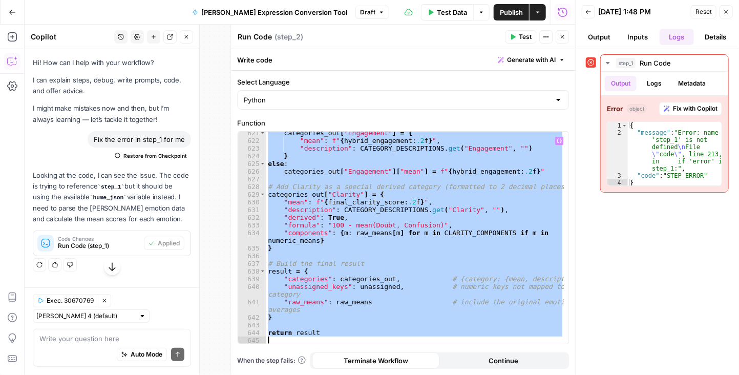
paste textarea
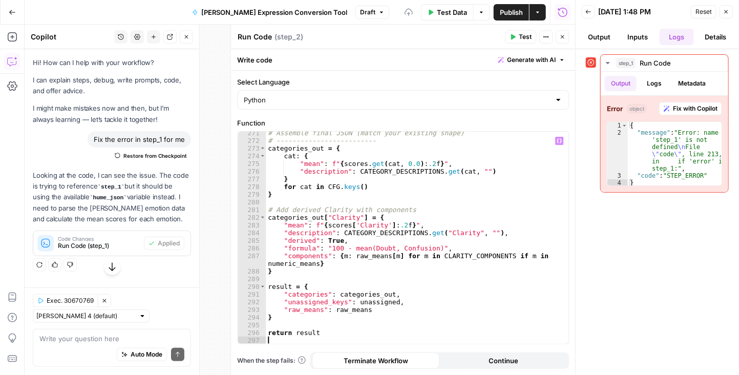
click at [427, 12] on span "Publish" at bounding box center [511, 12] width 23 height 10
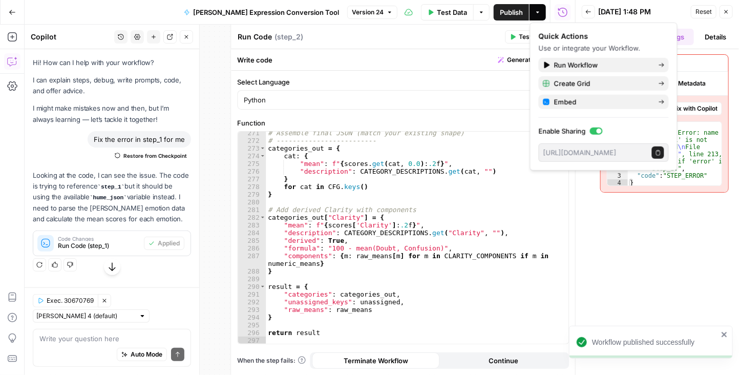
click at [427, 14] on span "Test Data" at bounding box center [452, 12] width 30 height 10
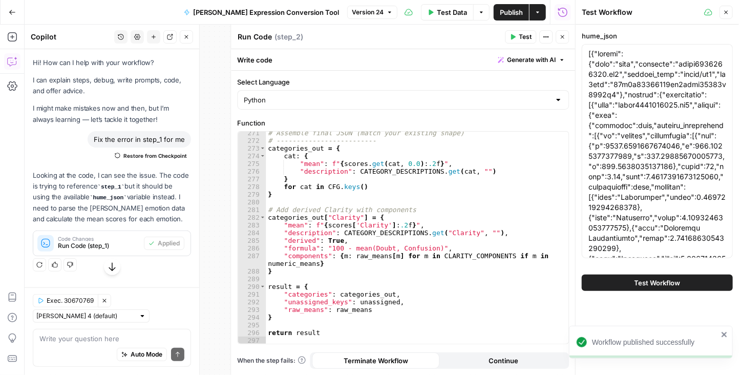
scroll to position [2499, 0]
click at [611, 280] on button "Test Workflow" at bounding box center [657, 282] width 151 height 16
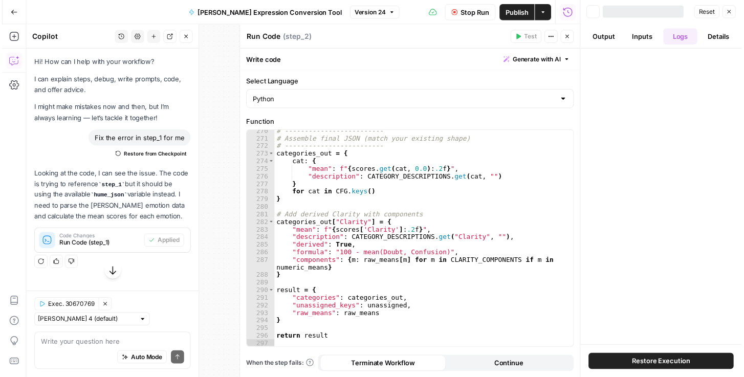
scroll to position [2491, 0]
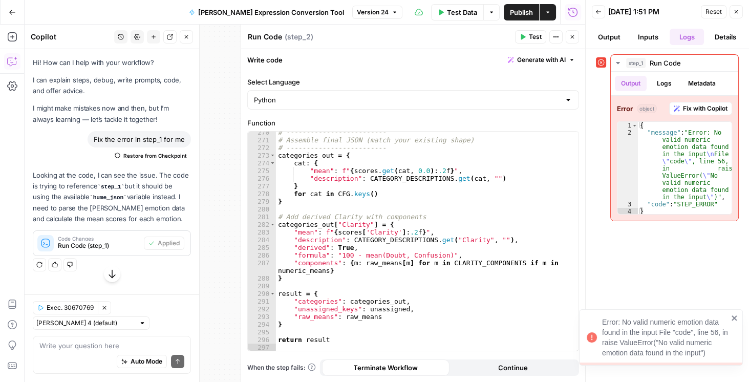
drag, startPoint x: 572, startPoint y: 36, endPoint x: 502, endPoint y: 72, distance: 78.8
click at [572, 37] on icon "button" at bounding box center [572, 37] width 6 height 6
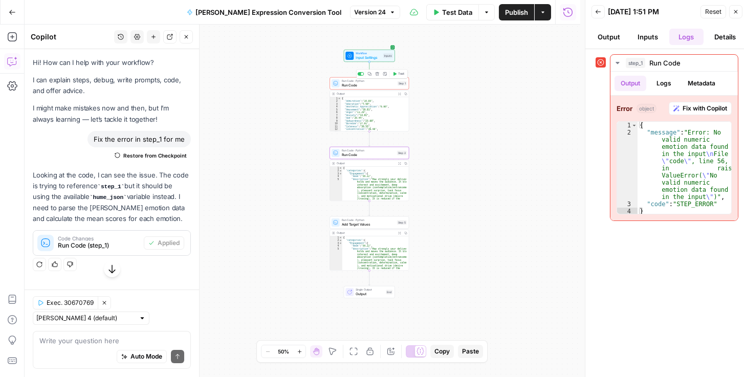
click at [354, 86] on span "Run Code" at bounding box center [369, 84] width 54 height 5
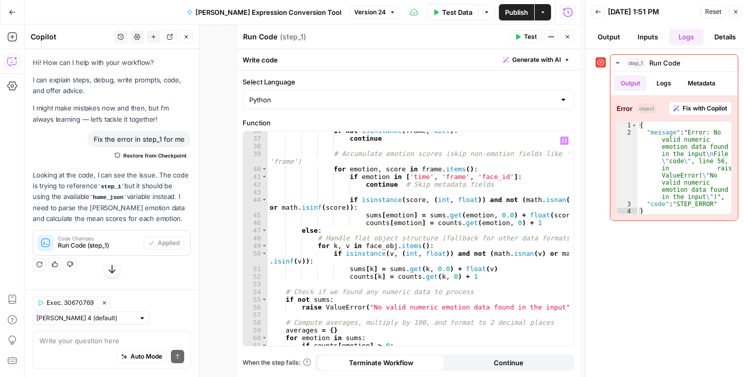
scroll to position [353, 0]
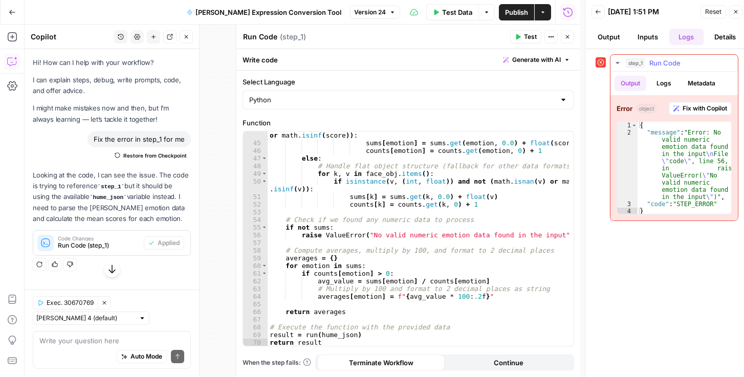
click at [700, 112] on span "Fix with Copilot" at bounding box center [705, 108] width 45 height 9
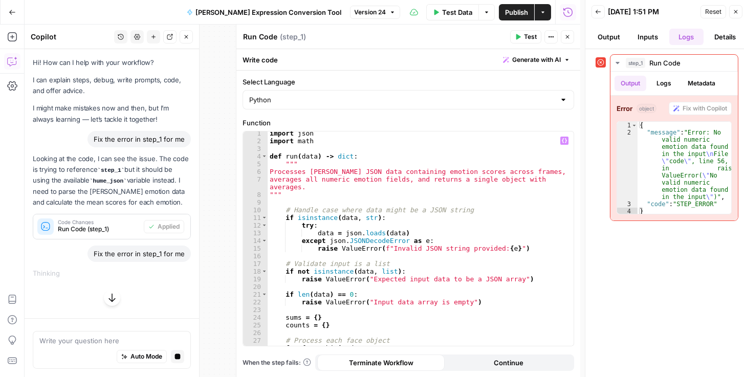
scroll to position [0, 0]
click at [646, 36] on button "Inputs" at bounding box center [648, 37] width 35 height 16
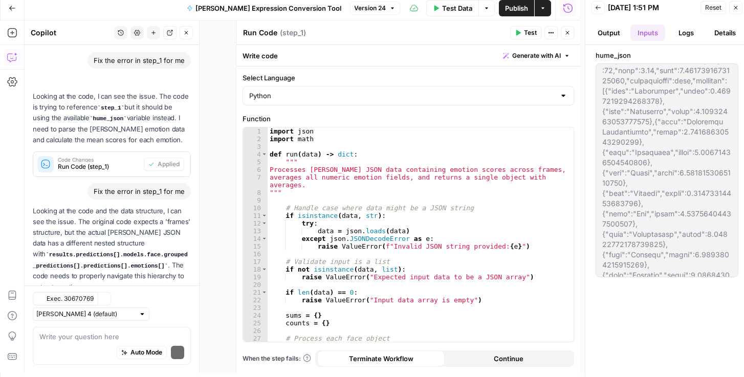
scroll to position [136, 0]
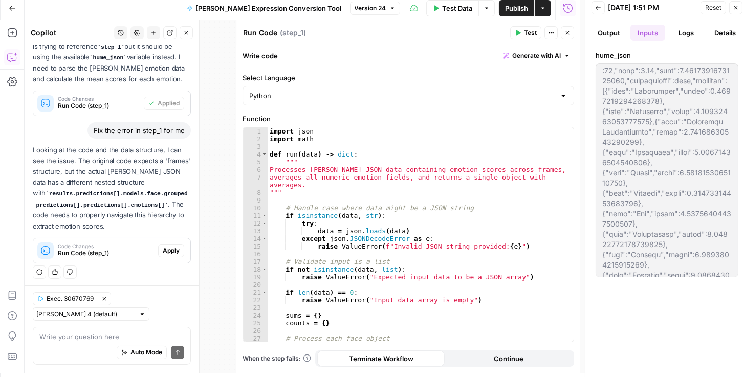
click at [166, 249] on span "Apply" at bounding box center [171, 250] width 17 height 9
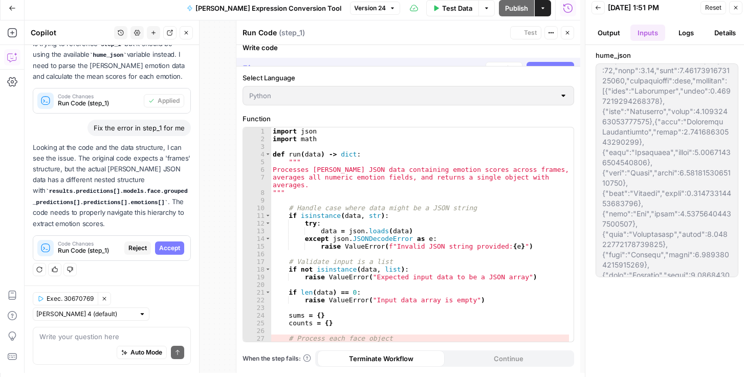
scroll to position [119, 0]
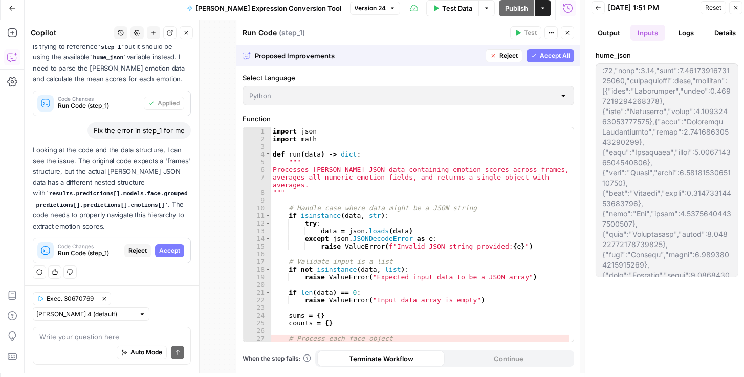
click at [543, 55] on span "Accept All" at bounding box center [555, 55] width 30 height 9
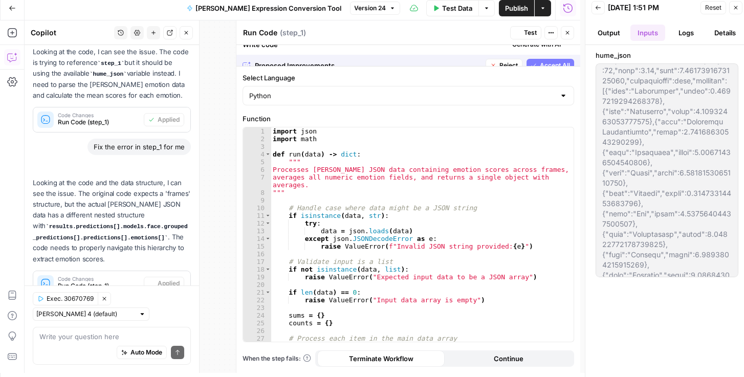
scroll to position [152, 0]
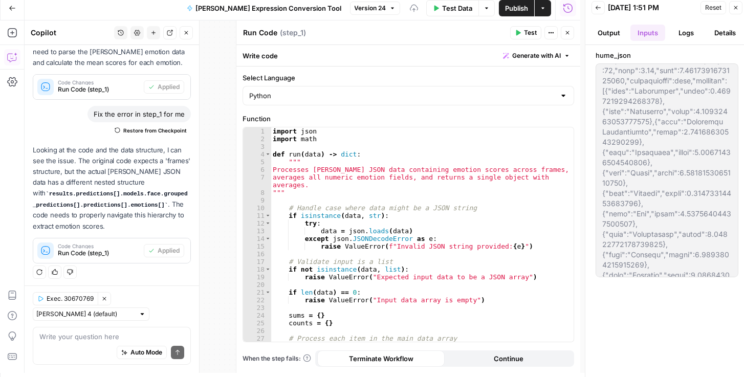
click at [512, 5] on span "Publish" at bounding box center [516, 8] width 23 height 10
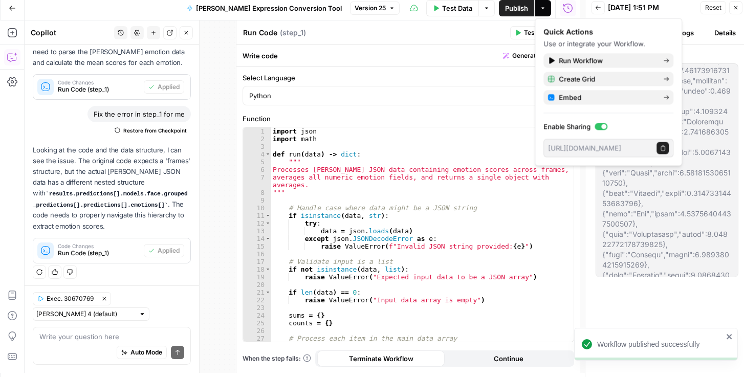
click at [598, 7] on icon "button" at bounding box center [598, 8] width 5 height 4
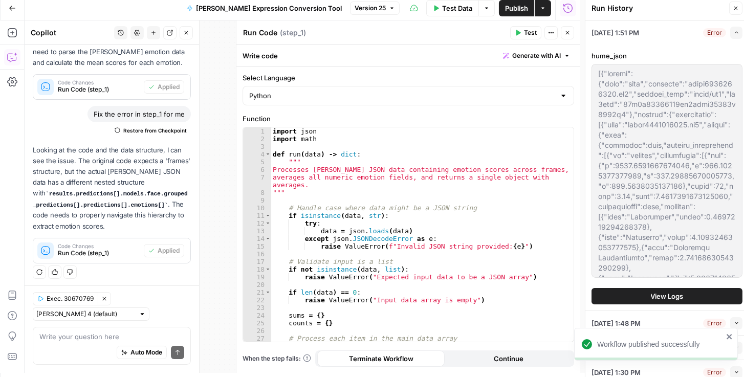
click at [472, 7] on span "Test Data" at bounding box center [457, 8] width 30 height 10
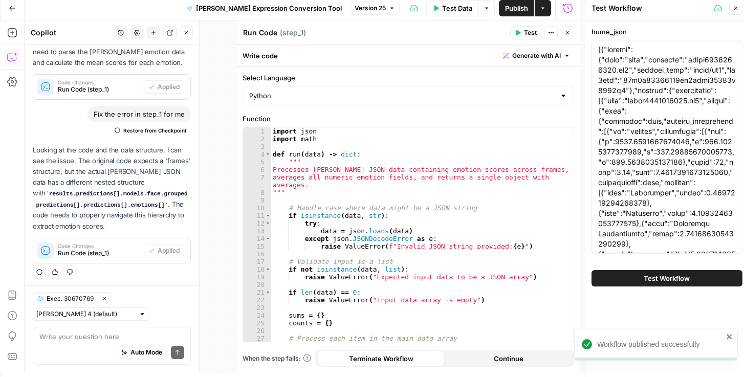
click at [655, 276] on span "Test Workflow" at bounding box center [668, 278] width 46 height 10
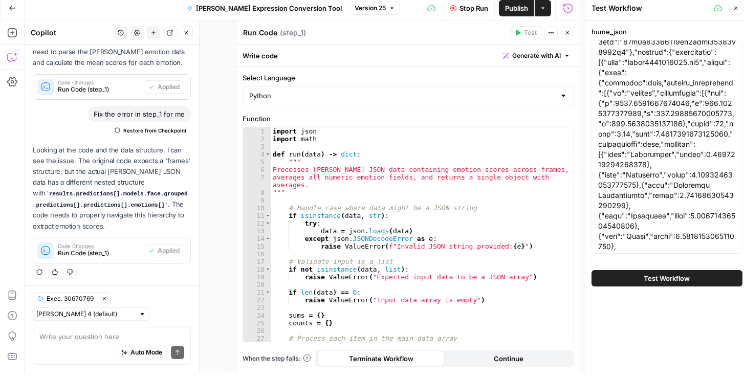
scroll to position [58, 0]
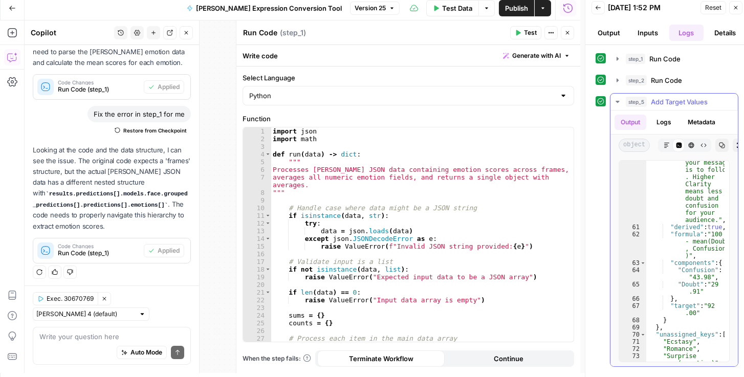
scroll to position [1529, 0]
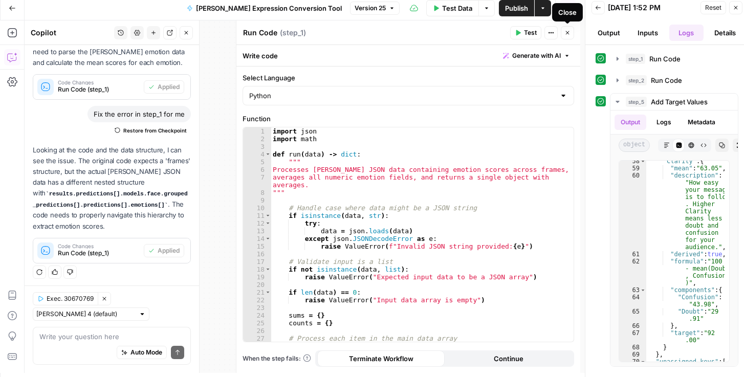
click at [572, 34] on button "Close" at bounding box center [567, 32] width 13 height 13
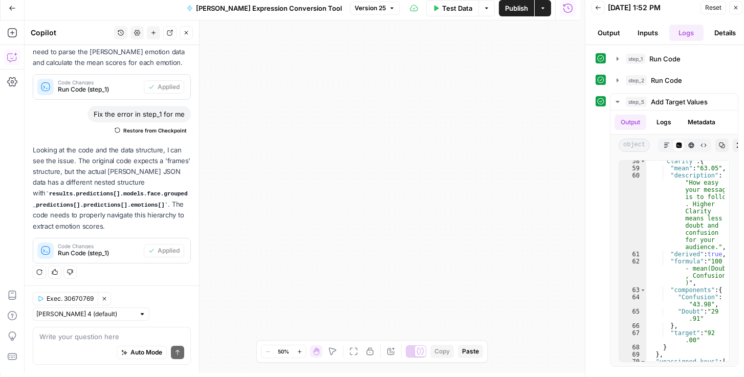
drag, startPoint x: 339, startPoint y: 196, endPoint x: 379, endPoint y: 186, distance: 40.5
click at [379, 186] on div "Workflow Input Settings Inputs Run Code · Python Run Code Step 1 Output Expand …" at bounding box center [303, 196] width 556 height 353
drag, startPoint x: 385, startPoint y: 168, endPoint x: 601, endPoint y: 109, distance: 223.7
click at [601, 110] on body "Rhetoric New Home Browse Your Data Recent Grids Brett Test Workflow - Copilot E…" at bounding box center [372, 184] width 744 height 377
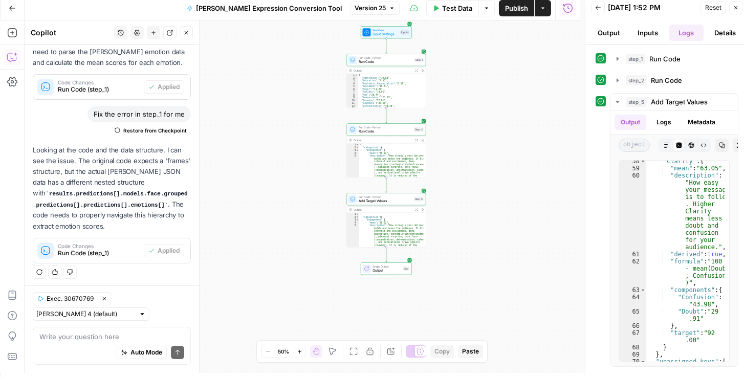
drag, startPoint x: 499, startPoint y: 203, endPoint x: 474, endPoint y: 168, distance: 42.2
click at [489, 156] on div "Workflow Input Settings Inputs Run Code · Python Run Code Step 1 Output Expand …" at bounding box center [303, 196] width 556 height 353
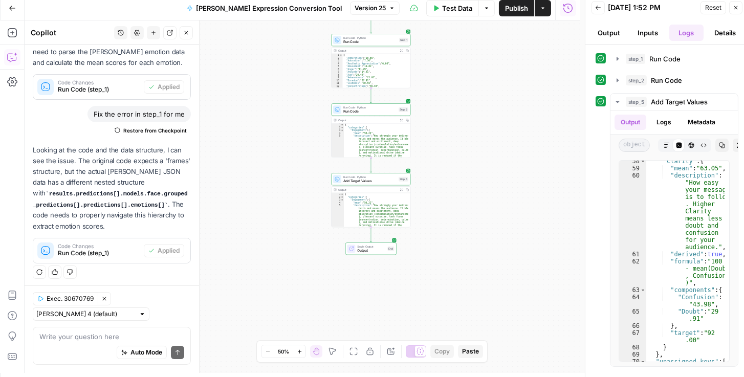
drag, startPoint x: 490, startPoint y: 187, endPoint x: 357, endPoint y: 150, distance: 138.1
click at [484, 213] on div "Workflow Input Settings Inputs Run Code · Python Run Code Step 1 Output Expand …" at bounding box center [303, 196] width 556 height 353
click at [362, 180] on span "Add Target Values" at bounding box center [369, 181] width 53 height 5
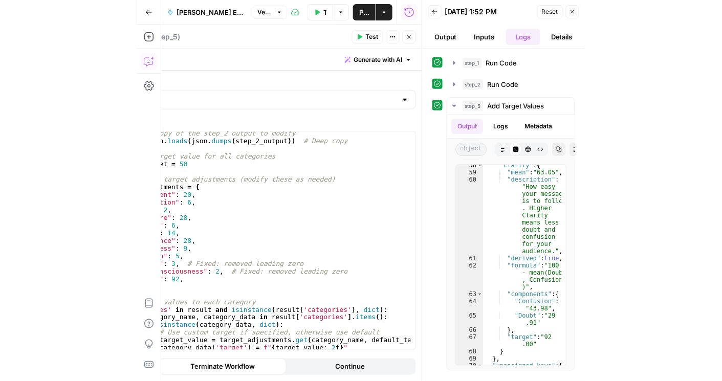
scroll to position [148, 0]
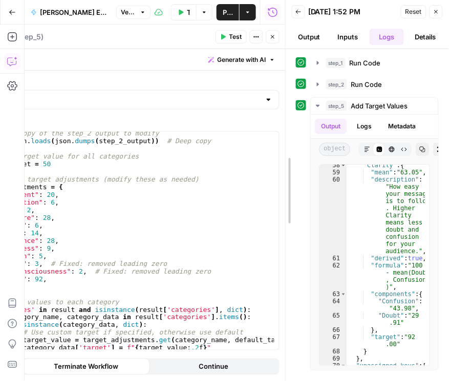
drag, startPoint x: 284, startPoint y: 177, endPoint x: 232, endPoint y: 182, distance: 52.0
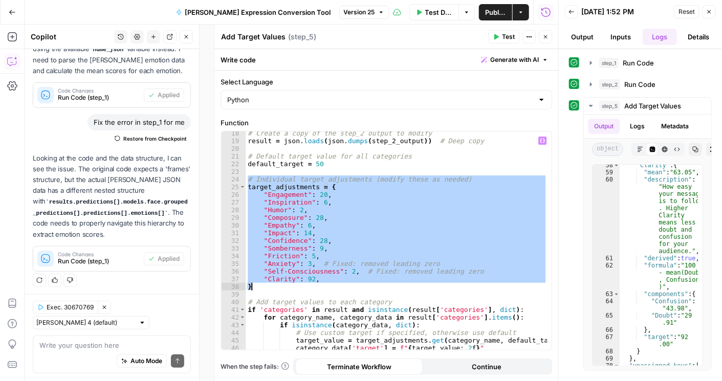
drag, startPoint x: 248, startPoint y: 180, endPoint x: 470, endPoint y: 288, distance: 246.8
click at [470, 288] on div "# Create a copy of the step_2 output to modify result = json . loads ( json . d…" at bounding box center [397, 247] width 302 height 234
click at [438, 166] on div "# Create a copy of the step_2 output to modify result = json . loads ( json . d…" at bounding box center [397, 247] width 302 height 234
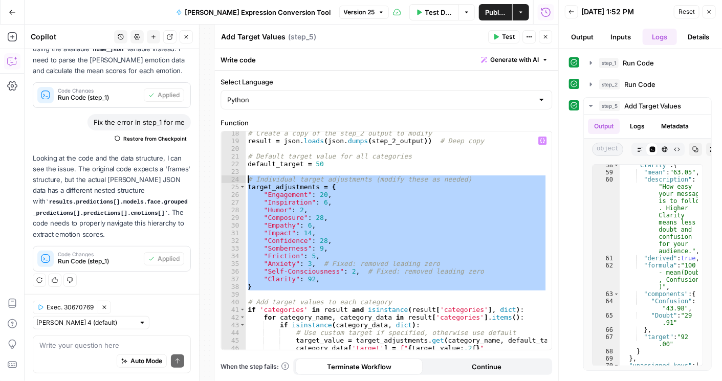
drag, startPoint x: 308, startPoint y: 291, endPoint x: 247, endPoint y: 176, distance: 130.1
click at [247, 176] on div "# Create a copy of the step_2 output to modify result = json . loads ( json . d…" at bounding box center [397, 247] width 302 height 234
type textarea "**********"
paste textarea
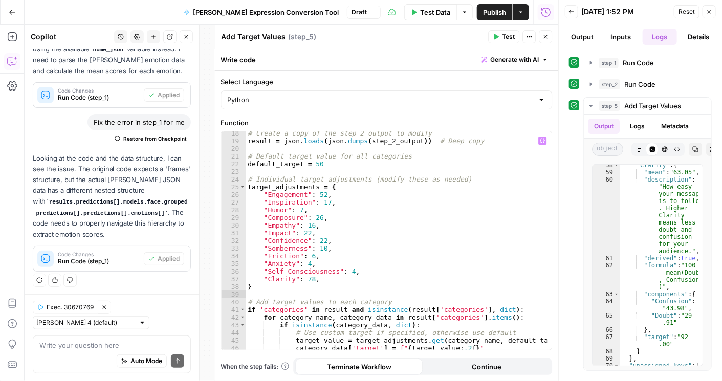
click at [498, 9] on span "Publish" at bounding box center [494, 12] width 23 height 10
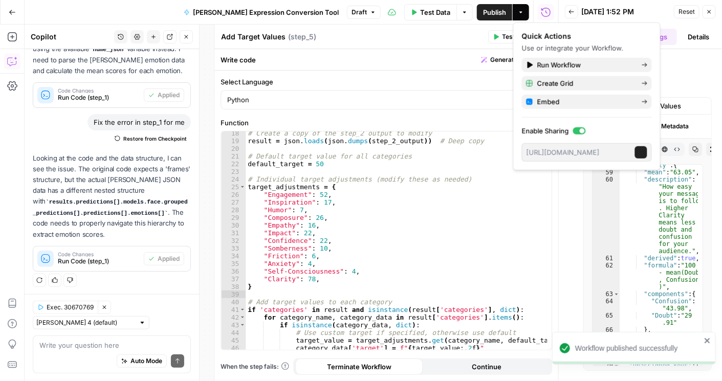
click at [428, 8] on span "Test Data" at bounding box center [435, 12] width 30 height 10
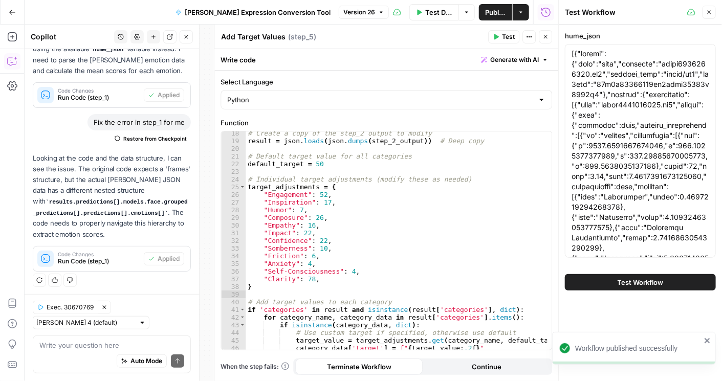
click at [636, 284] on span "Test Workflow" at bounding box center [641, 283] width 46 height 10
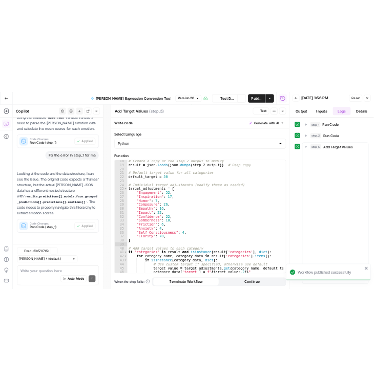
scroll to position [148, 0]
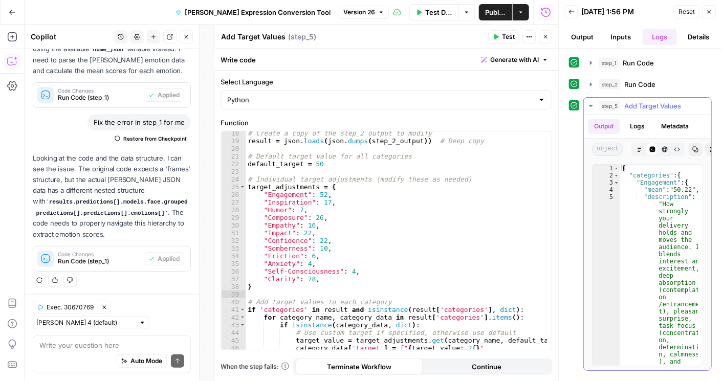
click at [698, 147] on button "Copy" at bounding box center [695, 149] width 13 height 13
